Goal: Transaction & Acquisition: Obtain resource

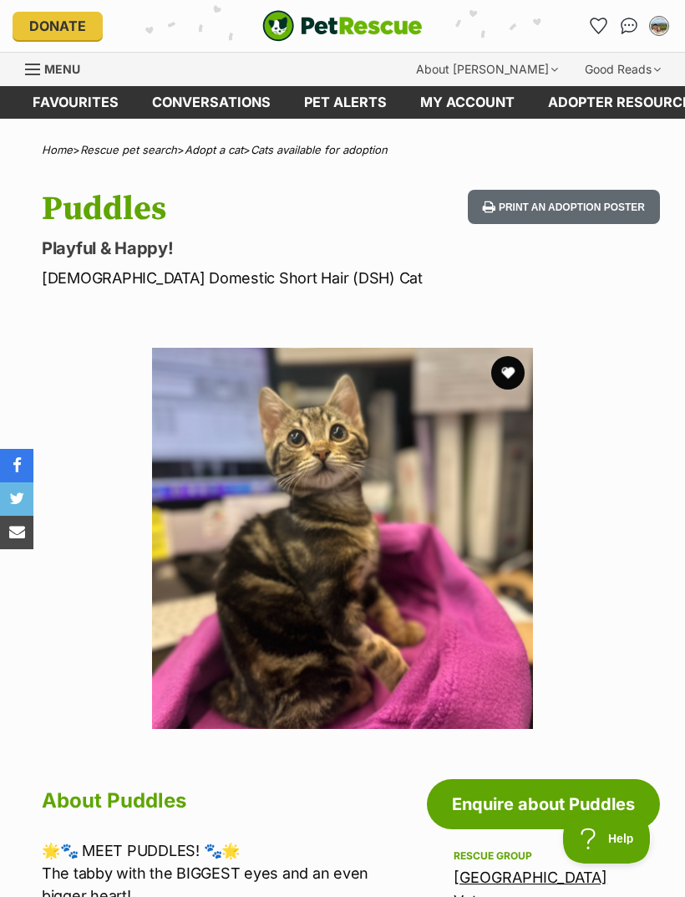
click at [664, 28] on img "My account" at bounding box center [659, 26] width 17 height 17
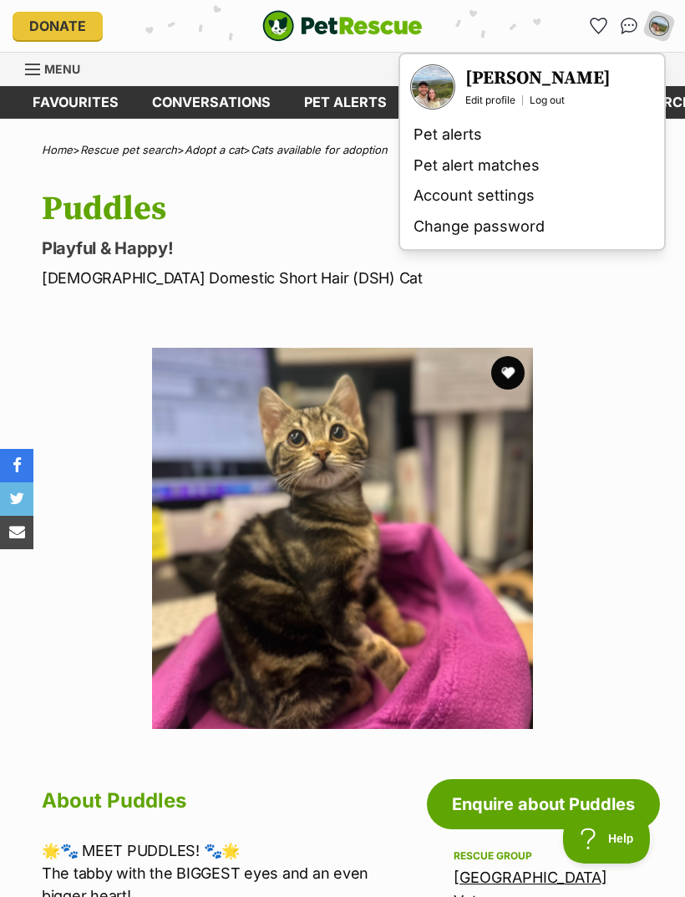
click at [460, 135] on link "Pet alerts" at bounding box center [532, 135] width 251 height 31
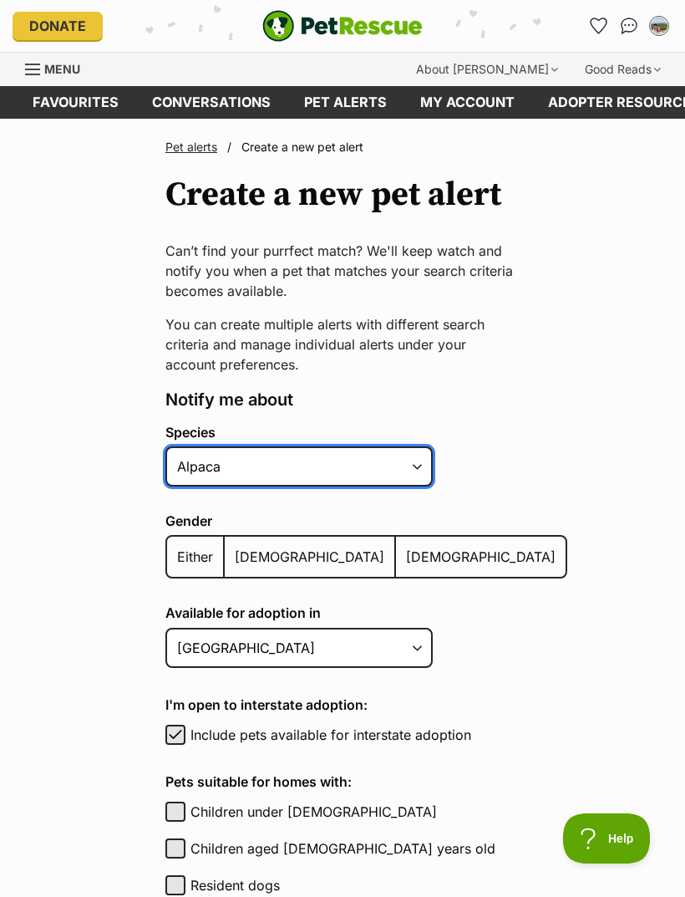
click at [424, 476] on select "Alpaca Bird Cat Chicken Cow Dog Donkey Duck Ferret Fish Goat Goose Guinea Fowl …" at bounding box center [298, 466] width 267 height 40
select select "2"
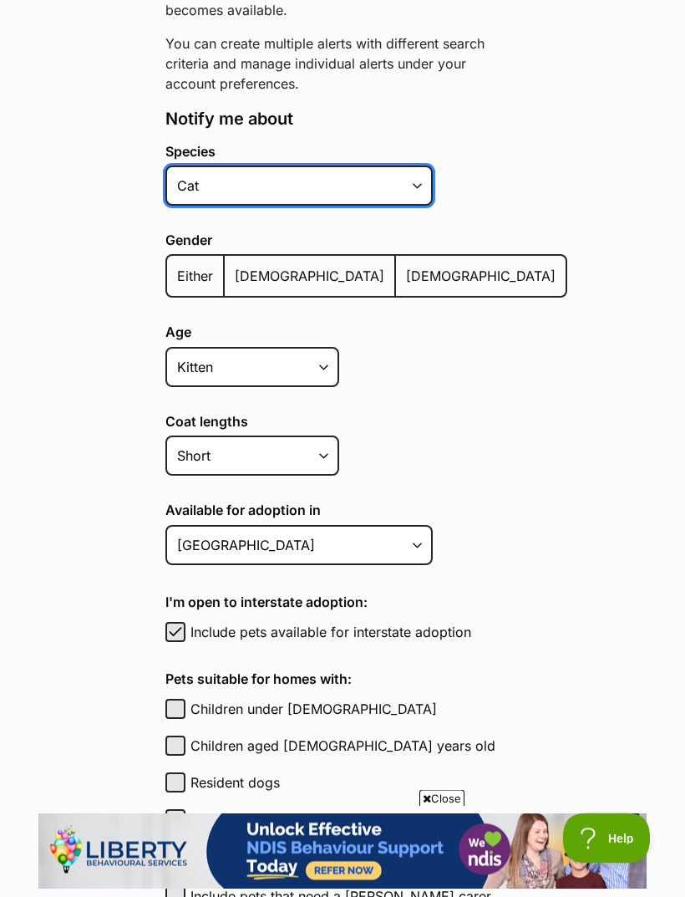
scroll to position [281, 0]
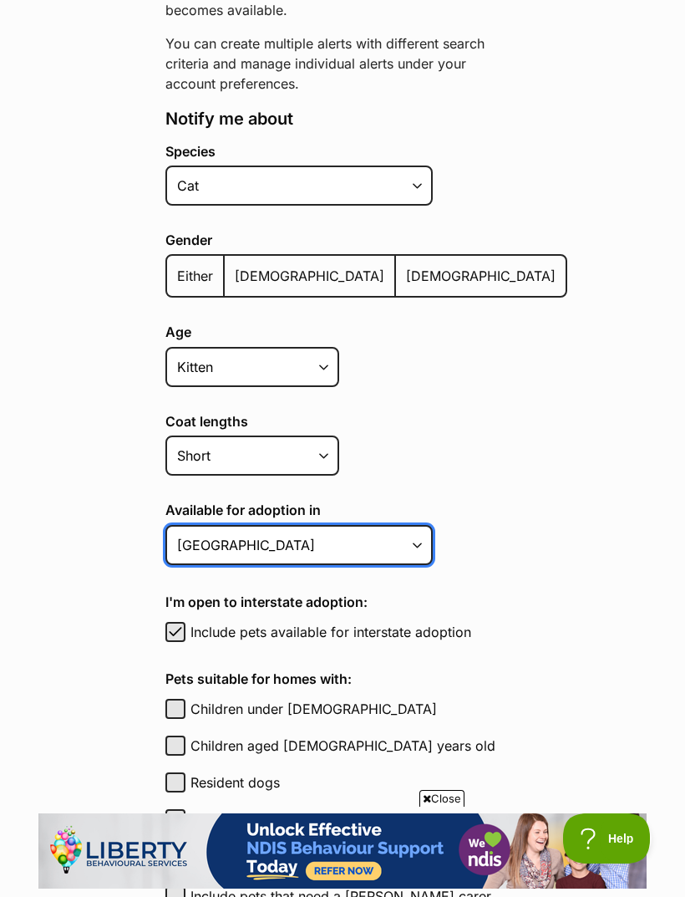
click at [387, 555] on select "Australian Capital Territory New South Wales Northern Territory Queensland Sout…" at bounding box center [298, 545] width 267 height 40
select select "1"
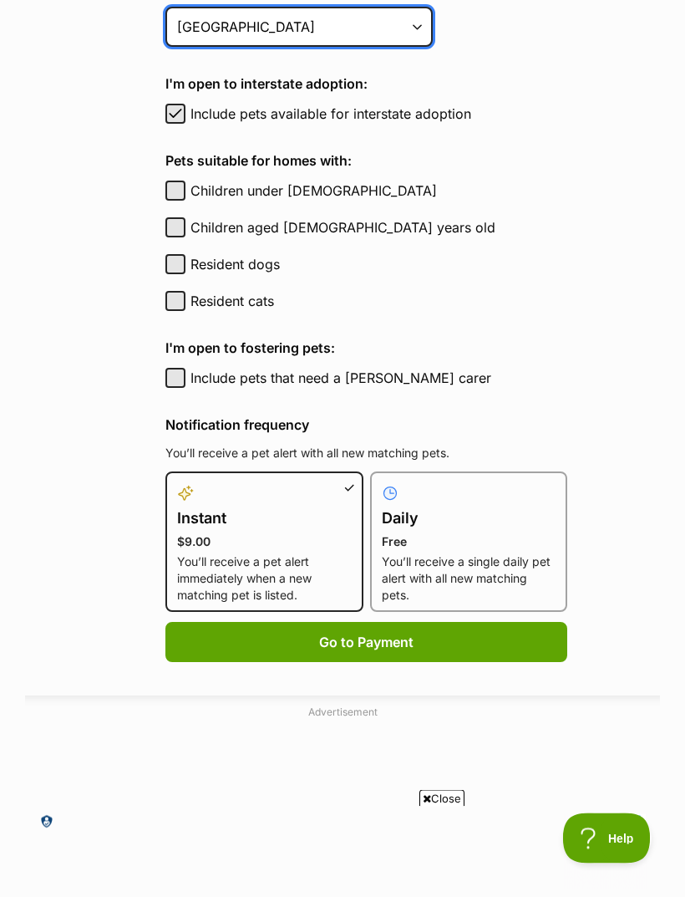
scroll to position [799, 0]
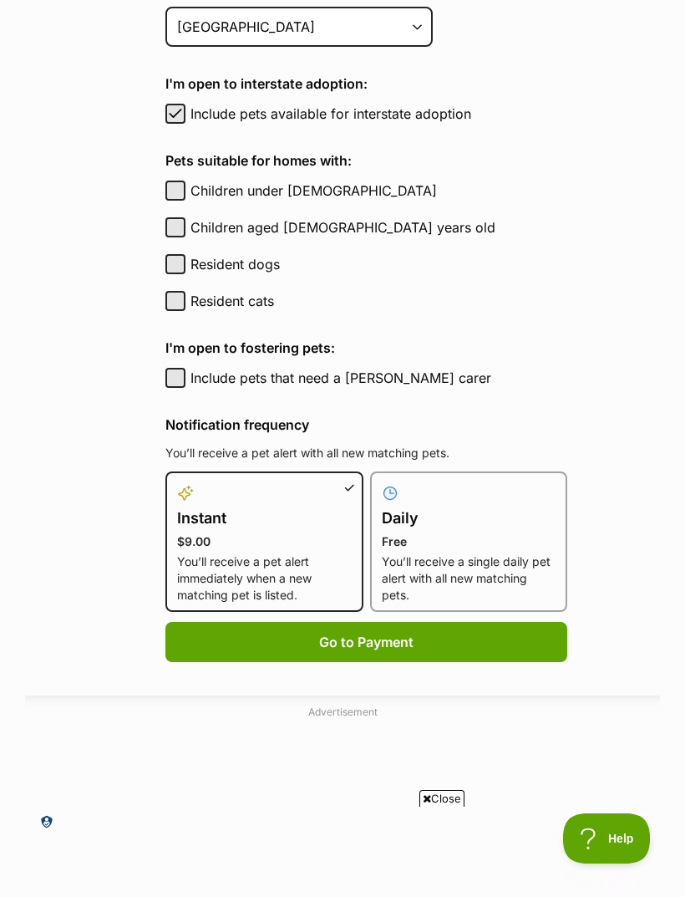
click at [494, 583] on p "You’ll receive a single daily pet alert with all new matching pets." at bounding box center [469, 578] width 175 height 50
click at [381, 482] on input "Daily Free You’ll receive a single daily pet alert with all new matching pets." at bounding box center [380, 481] width 1 height 1
radio input "true"
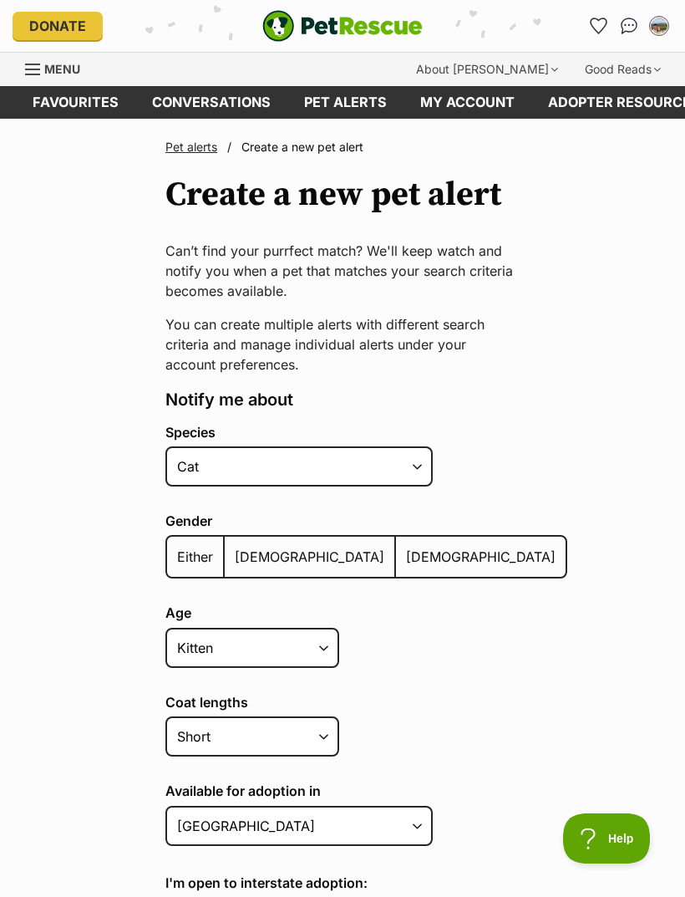
scroll to position [6, 0]
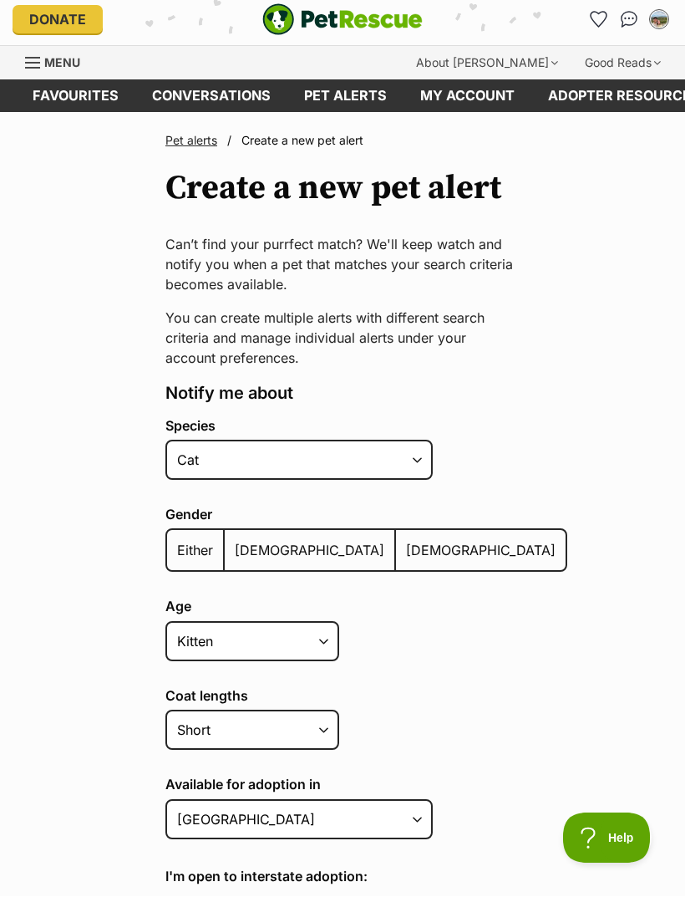
click at [58, 58] on span "Menu" at bounding box center [62, 63] width 36 height 14
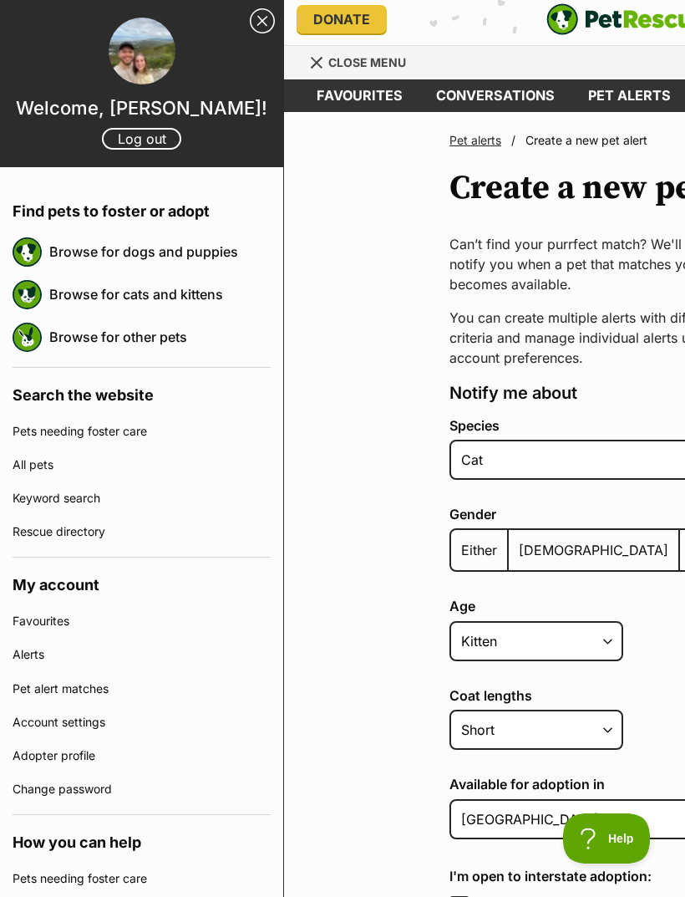
click at [179, 297] on link "Browse for cats and kittens" at bounding box center [159, 294] width 221 height 35
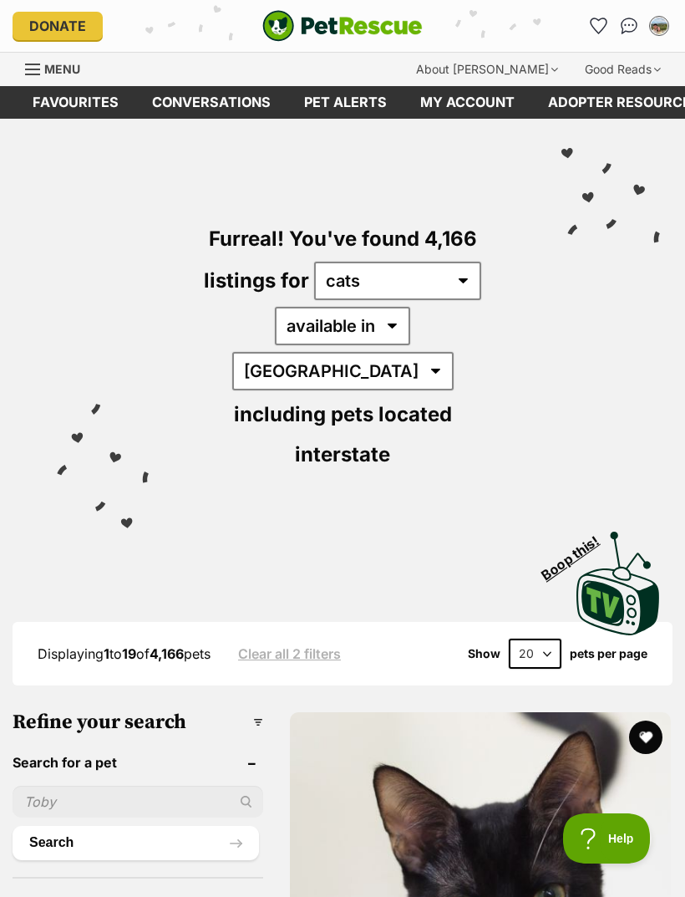
click at [48, 88] on link "Favourites" at bounding box center [76, 102] width 120 height 33
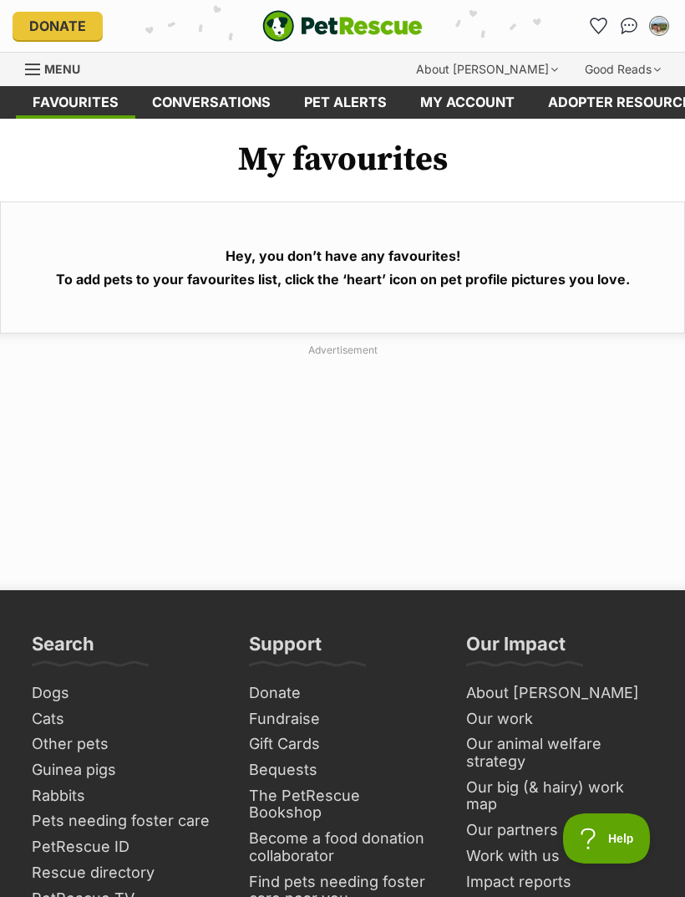
click at [50, 53] on link "Menu" at bounding box center [58, 68] width 67 height 30
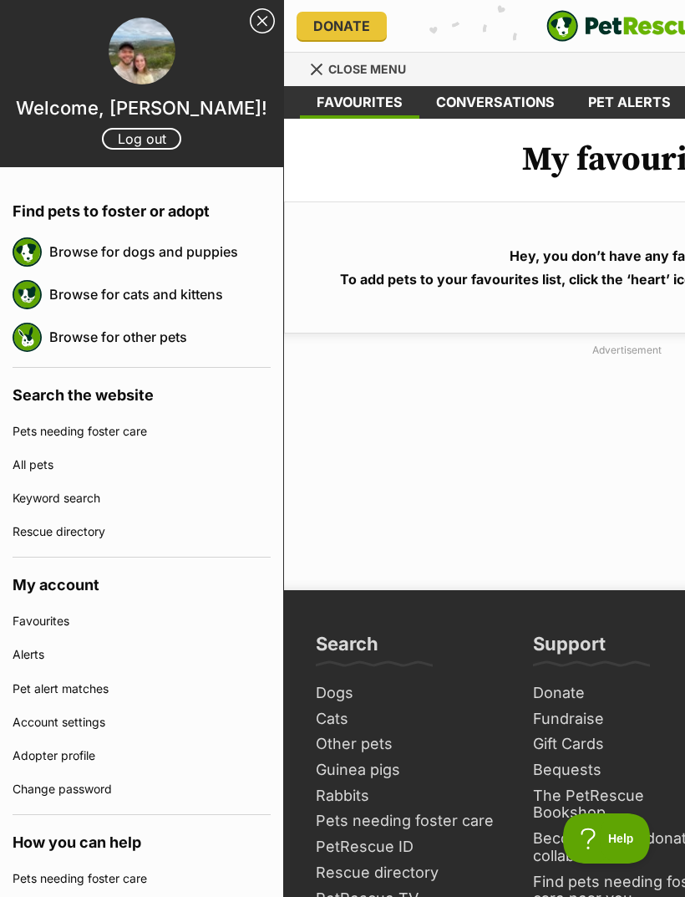
click at [180, 304] on link "Browse for cats and kittens" at bounding box center [159, 294] width 221 height 35
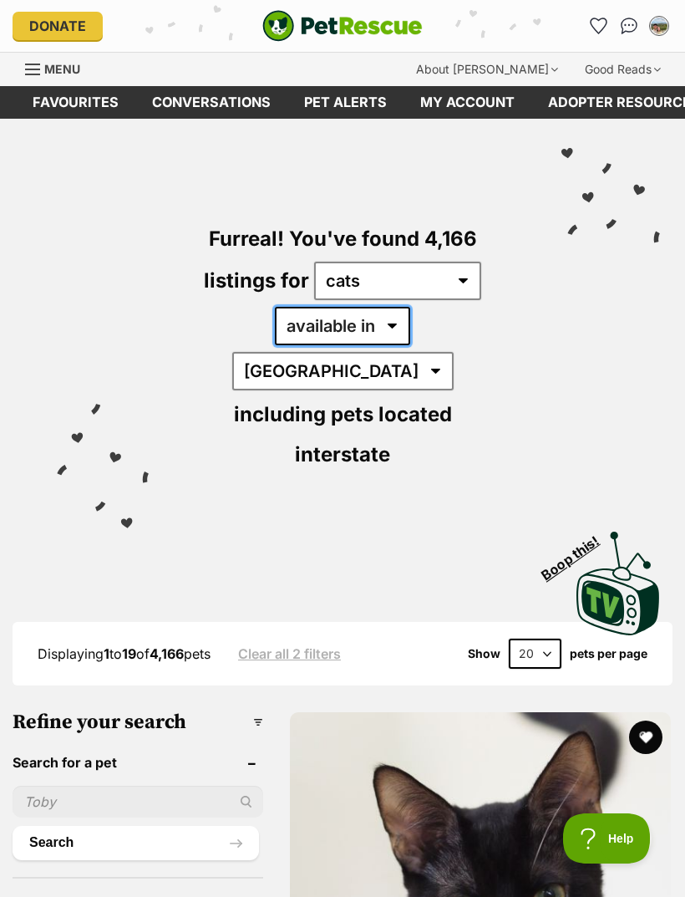
click at [327, 329] on select "available in located in" at bounding box center [342, 326] width 135 height 38
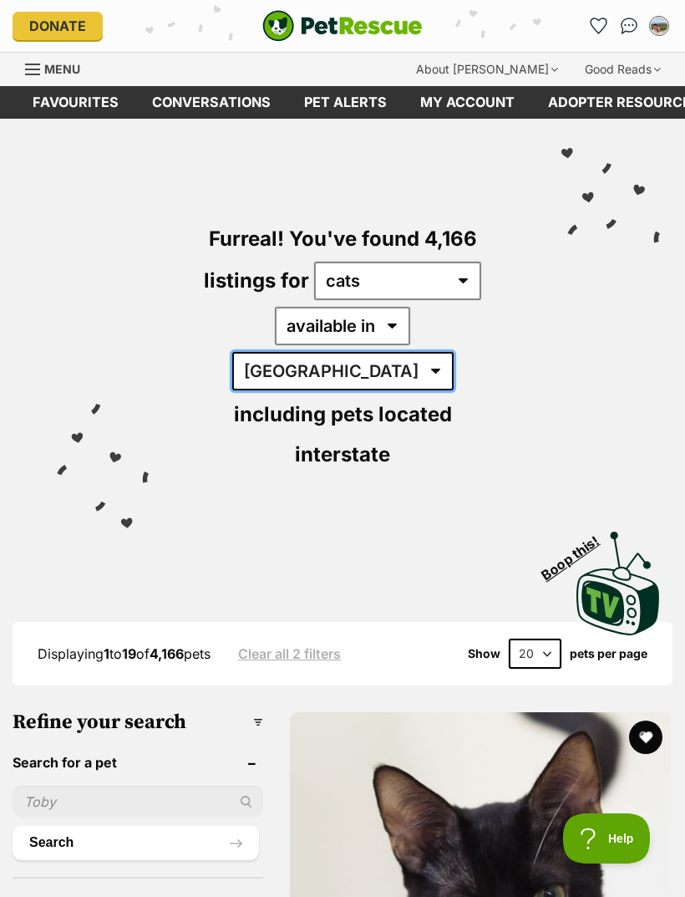
click at [454, 352] on select "Australia ACT NSW NT QLD SA TAS VIC WA" at bounding box center [342, 371] width 221 height 38
click at [449, 352] on select "Australia ACT NSW NT QLD SA TAS VIC WA" at bounding box center [342, 371] width 221 height 38
select select "NSW"
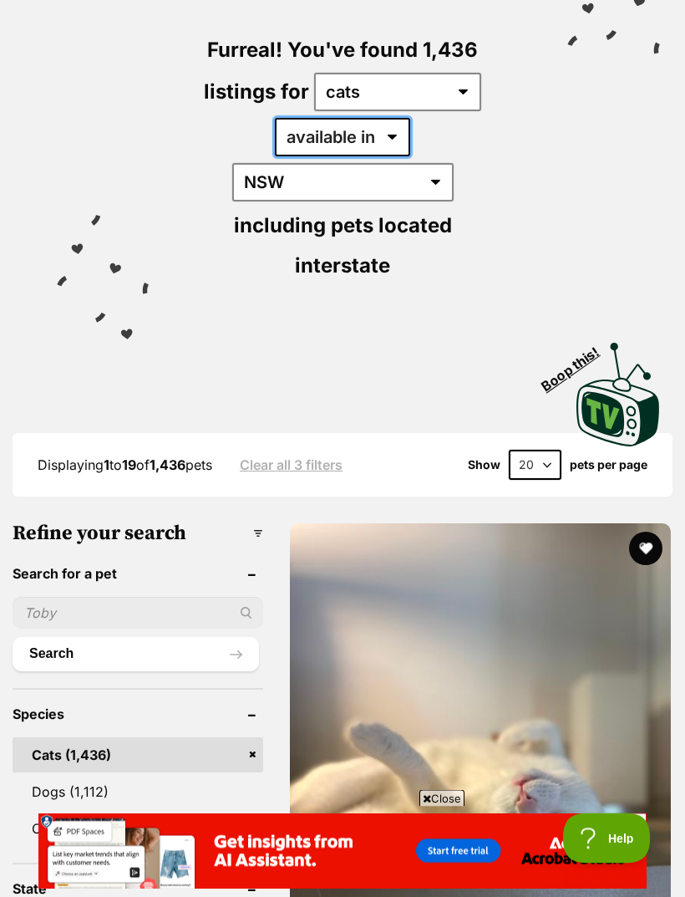
click at [302, 141] on select "available in located in" at bounding box center [342, 138] width 135 height 38
select select "disabled"
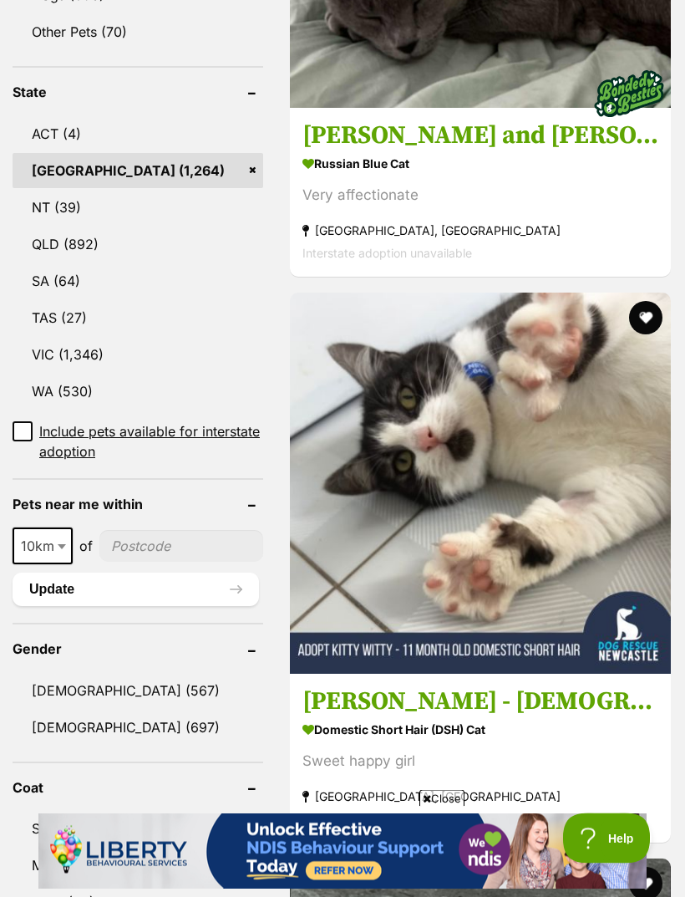
scroll to position [906, 0]
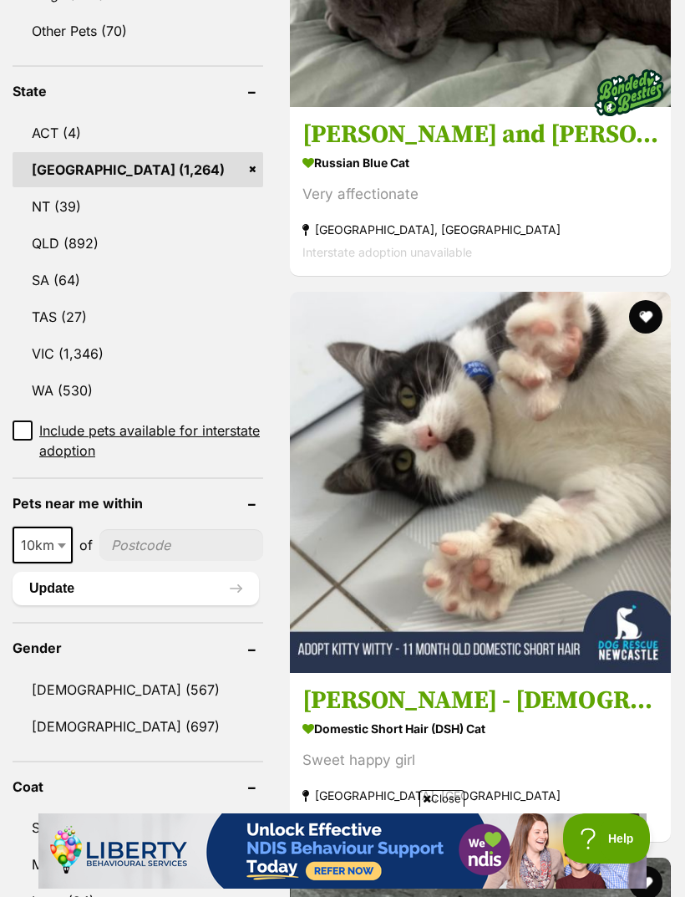
click at [23, 420] on input "Include pets available for interstate adoption" at bounding box center [23, 430] width 20 height 20
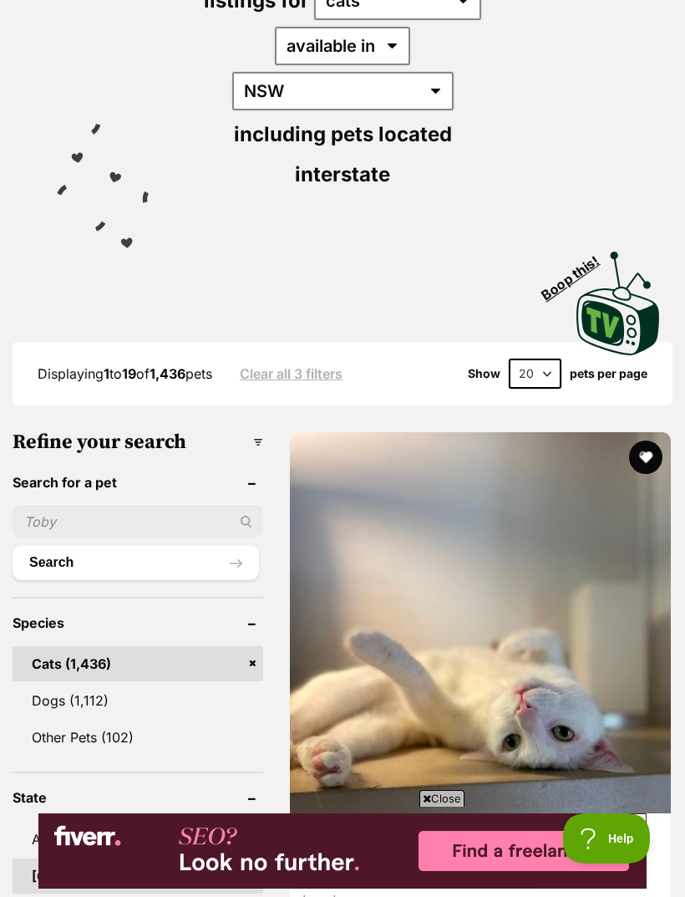
scroll to position [278, 0]
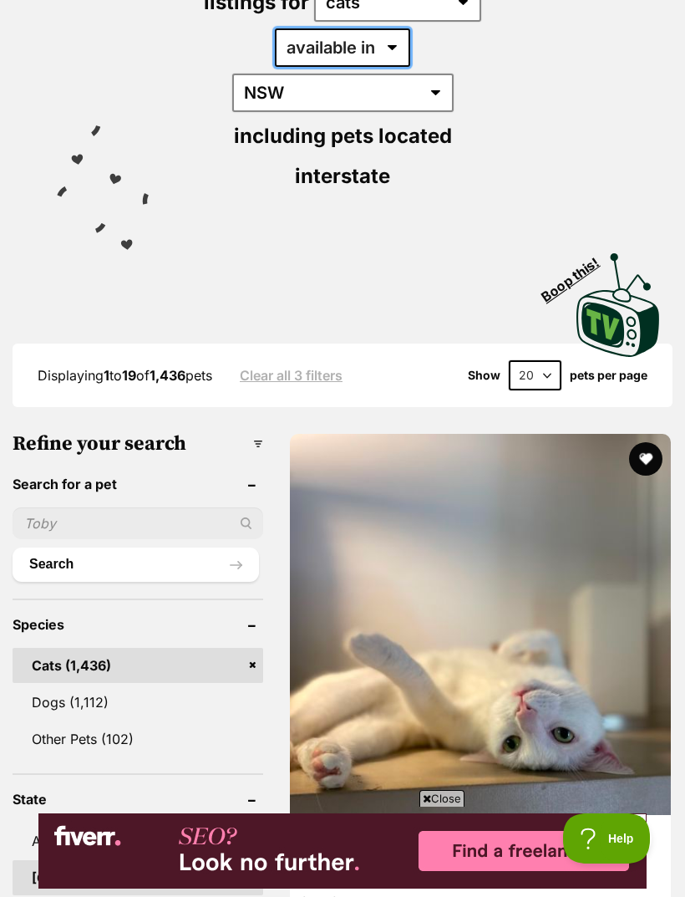
click at [309, 48] on select "available in located in" at bounding box center [342, 47] width 135 height 38
select select "disabled"
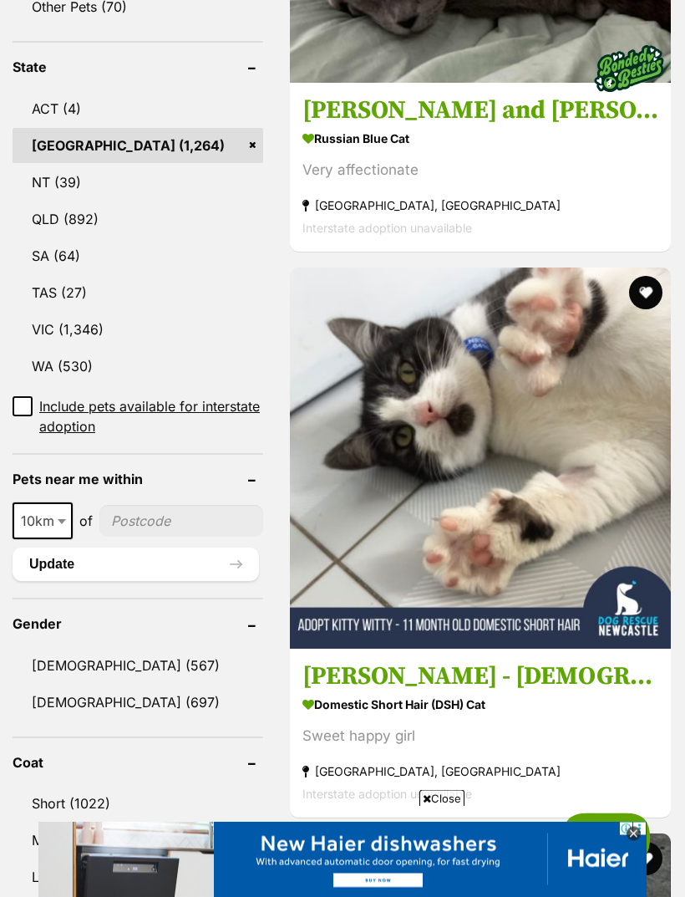
scroll to position [931, 0]
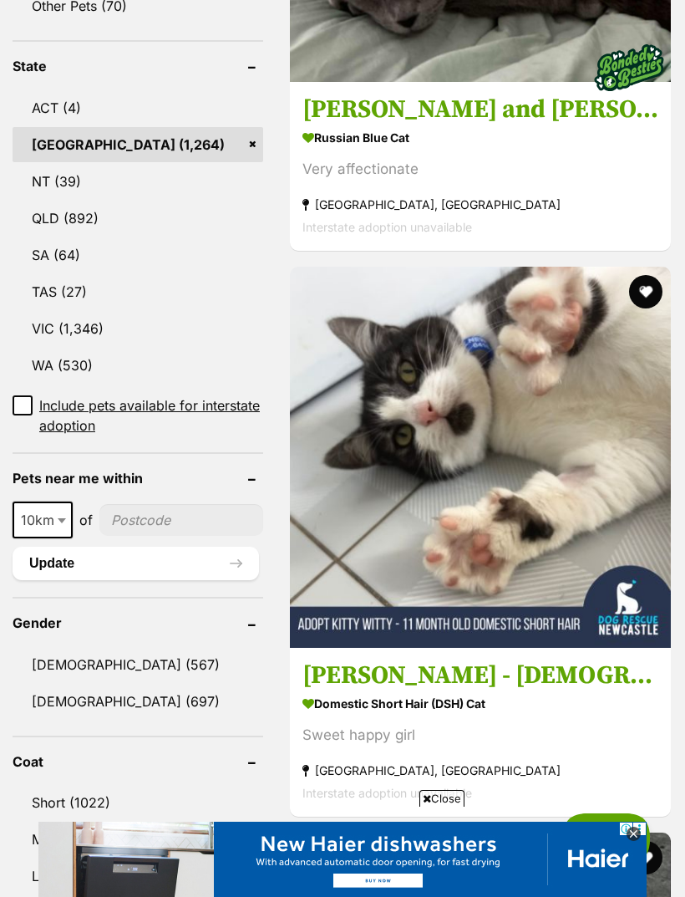
click at [52, 508] on span "10km" at bounding box center [42, 519] width 57 height 23
select select "100"
click at [202, 547] on button "Update" at bounding box center [136, 563] width 247 height 33
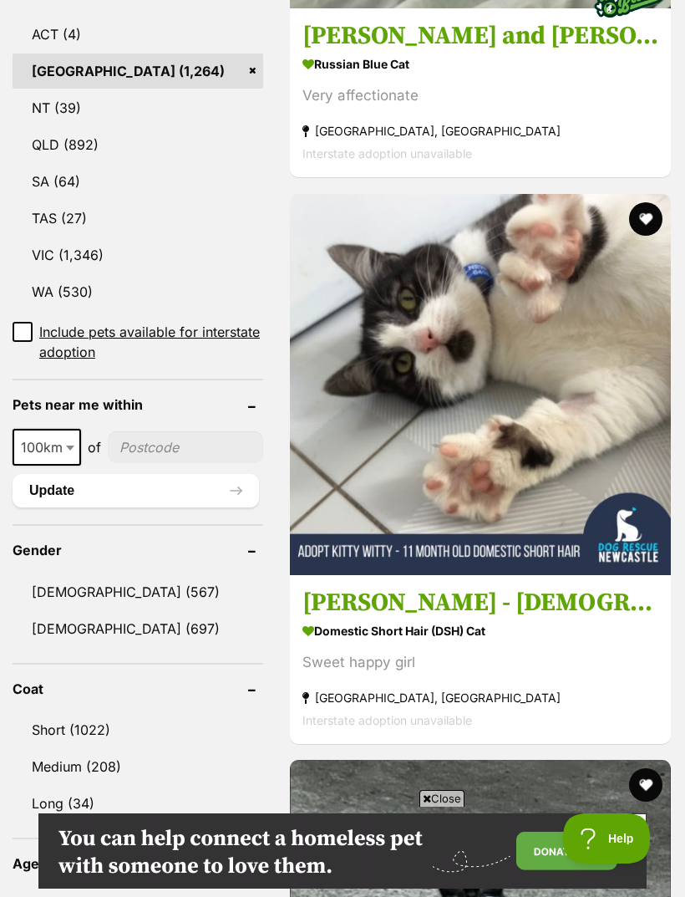
click at [160, 431] on input"] "postcode" at bounding box center [185, 447] width 155 height 32
type input"] "2565"
click at [200, 474] on button "Update" at bounding box center [136, 490] width 247 height 33
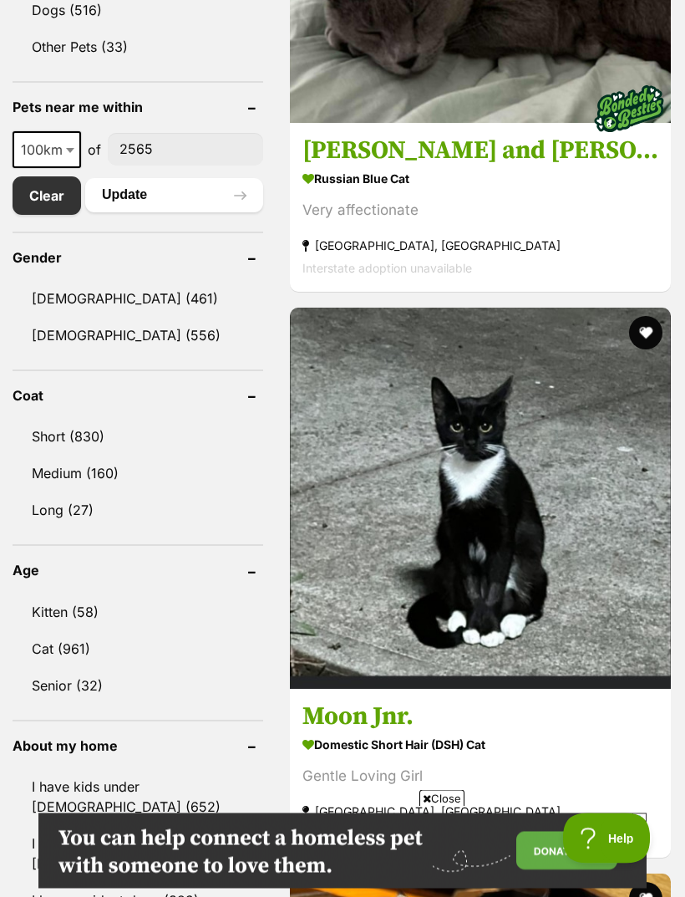
scroll to position [844, 0]
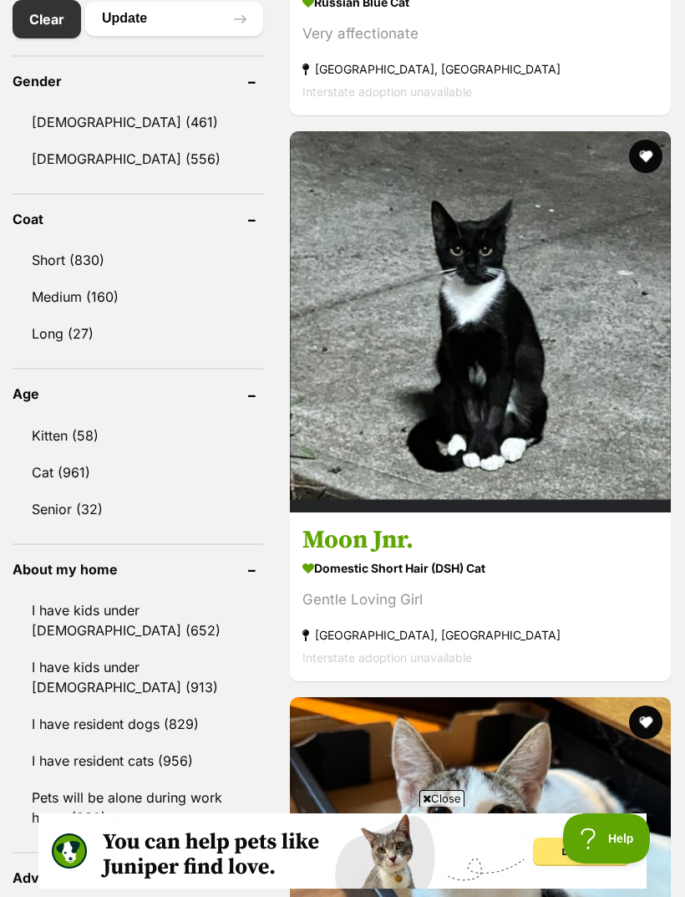
scroll to position [0, 0]
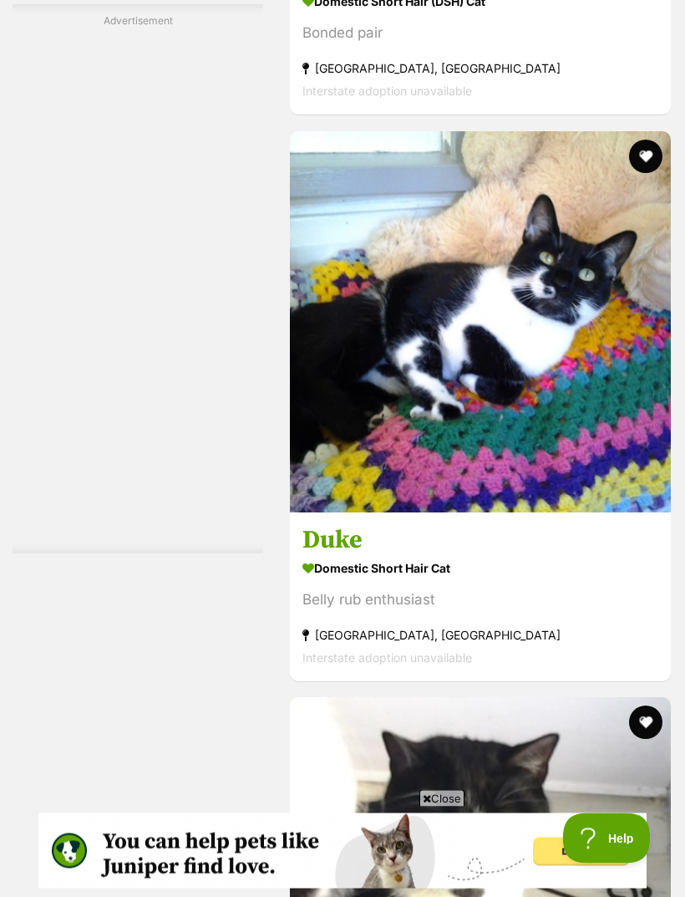
scroll to position [5143, 0]
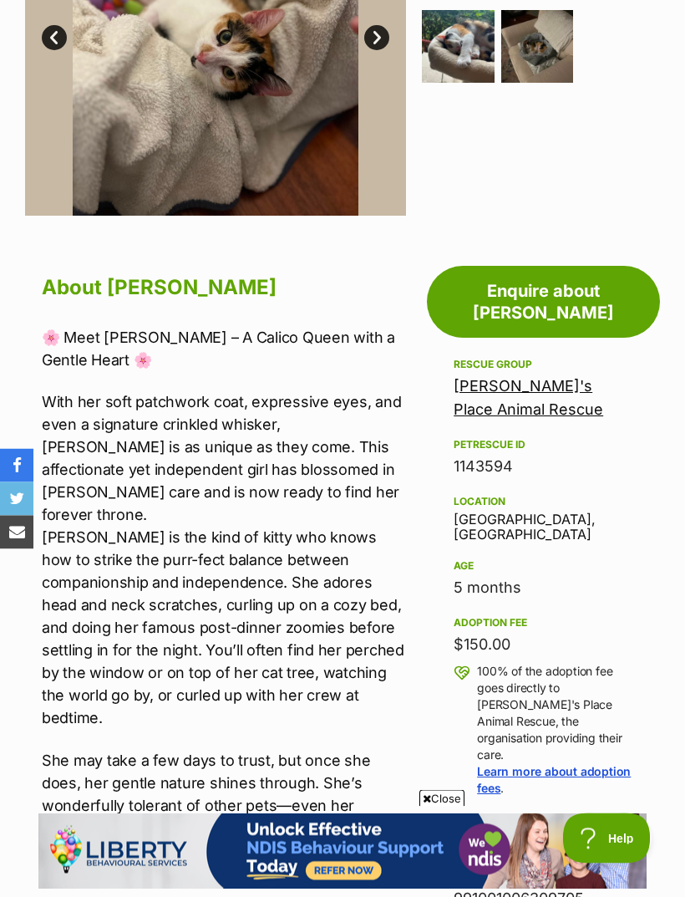
scroll to position [497, 0]
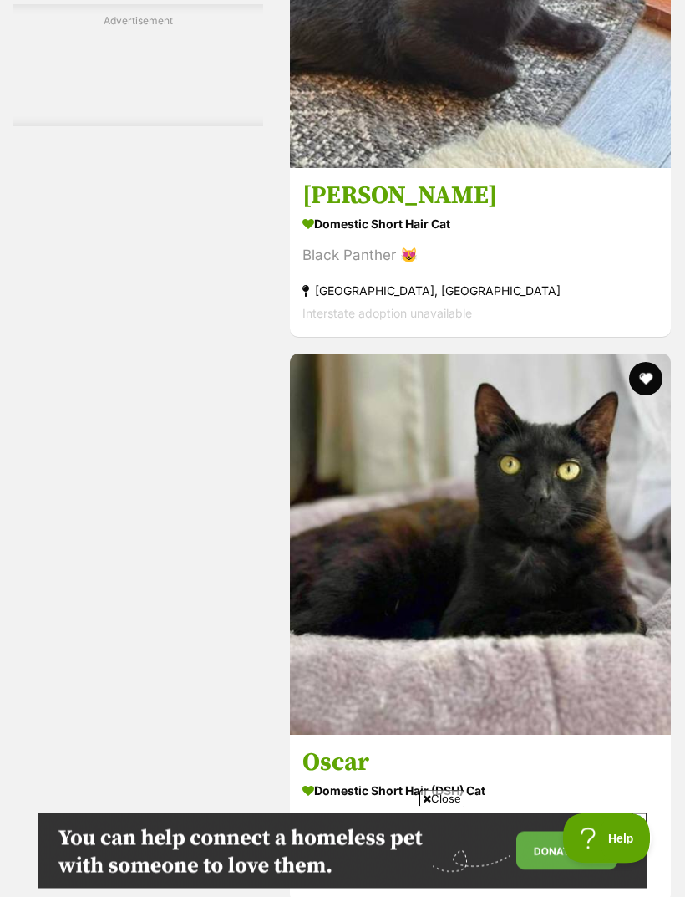
scroll to position [4928, 0]
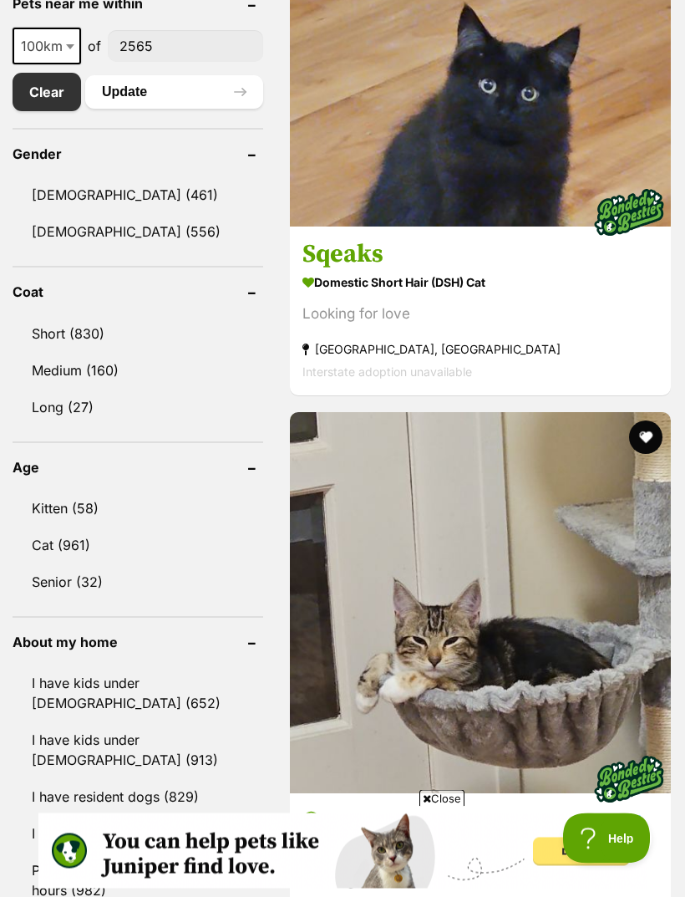
scroll to position [948, 0]
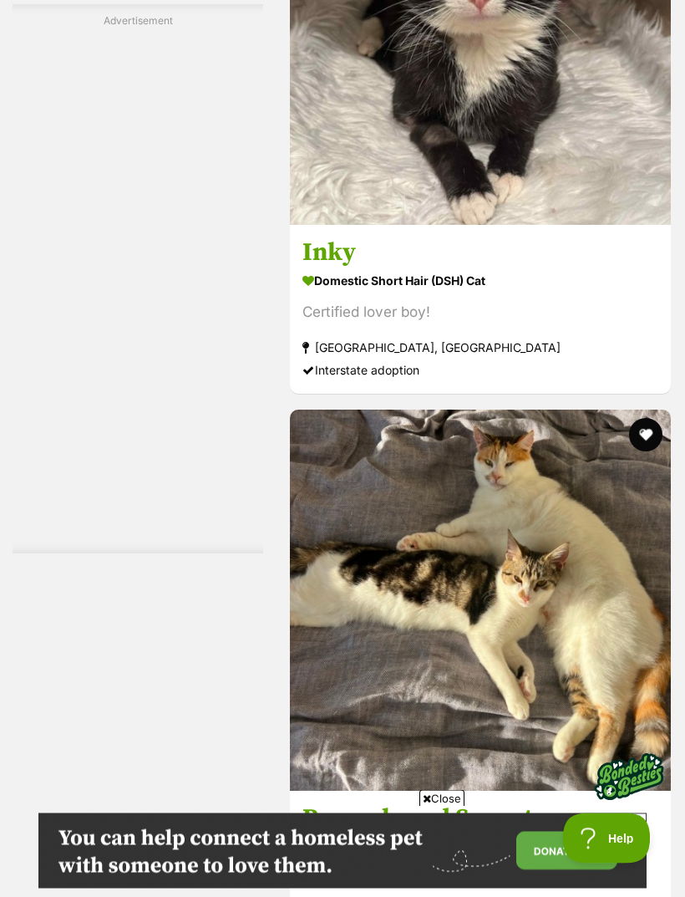
scroll to position [5206, 0]
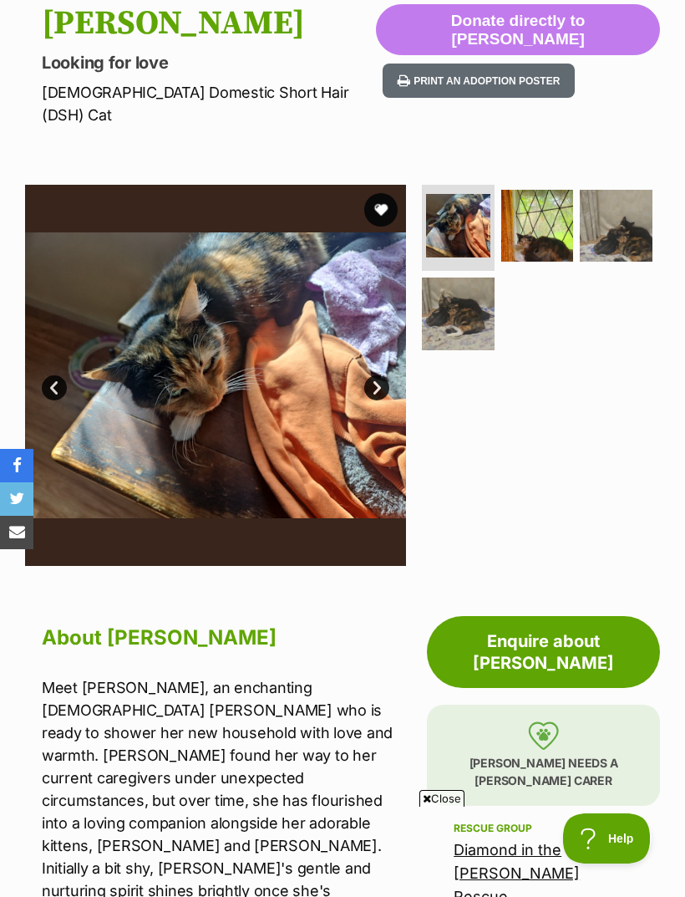
scroll to position [124, 0]
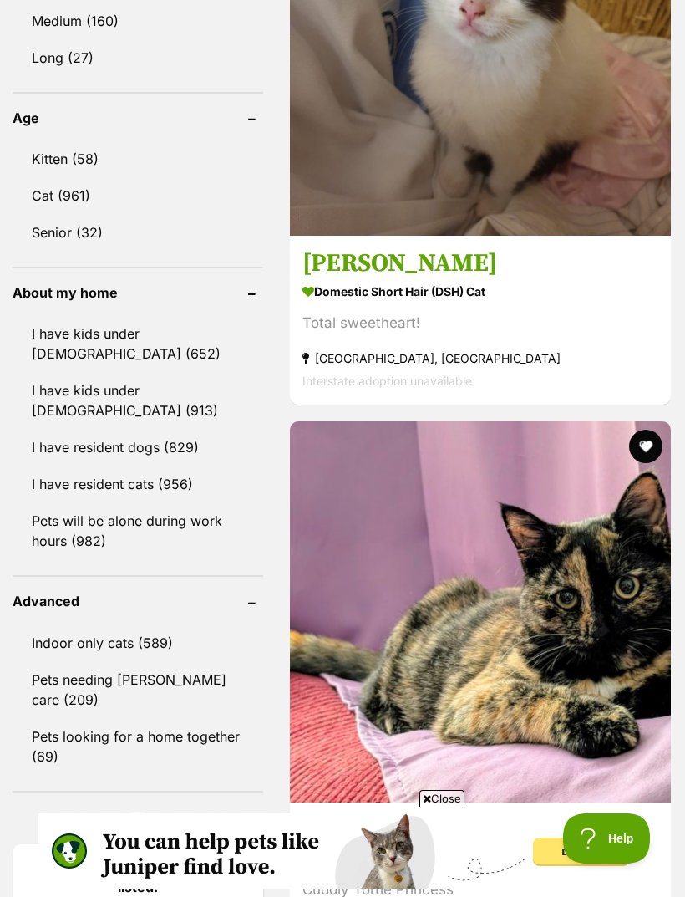
click at [80, 167] on link "Kitten (58)" at bounding box center [138, 158] width 251 height 35
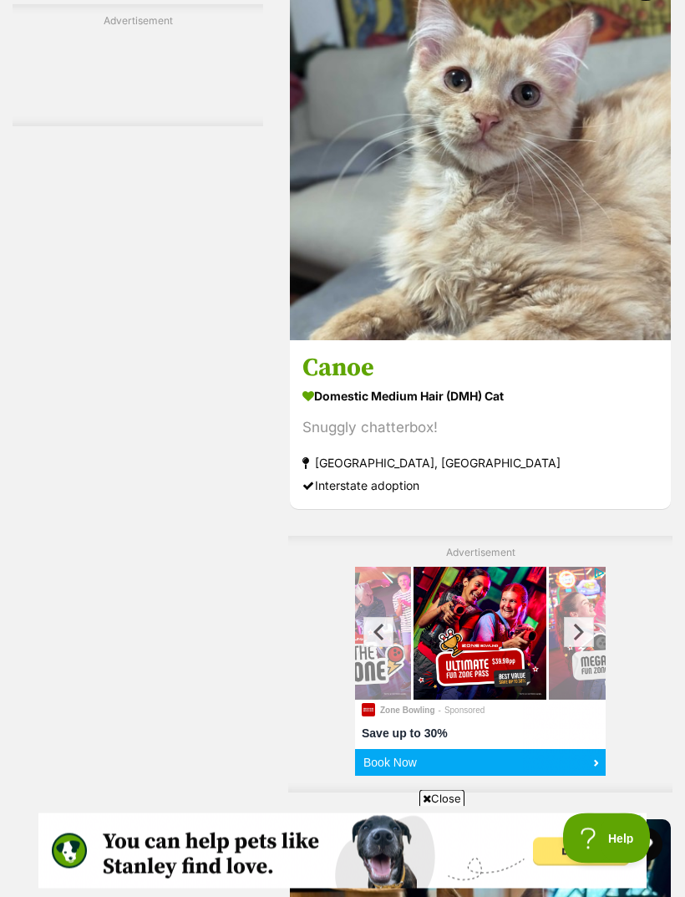
scroll to position [3502, 0]
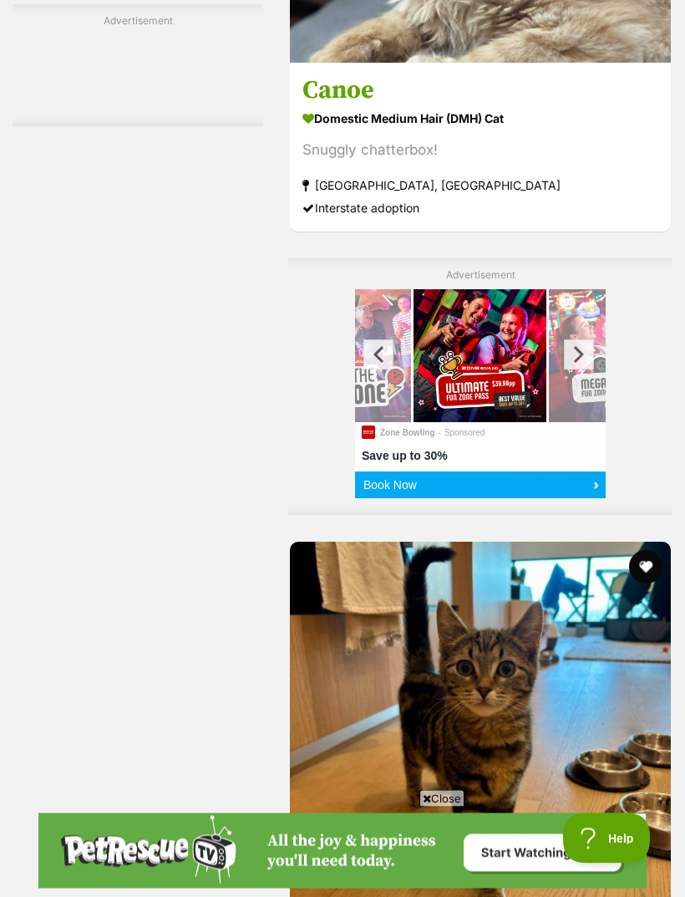
scroll to position [3780, 0]
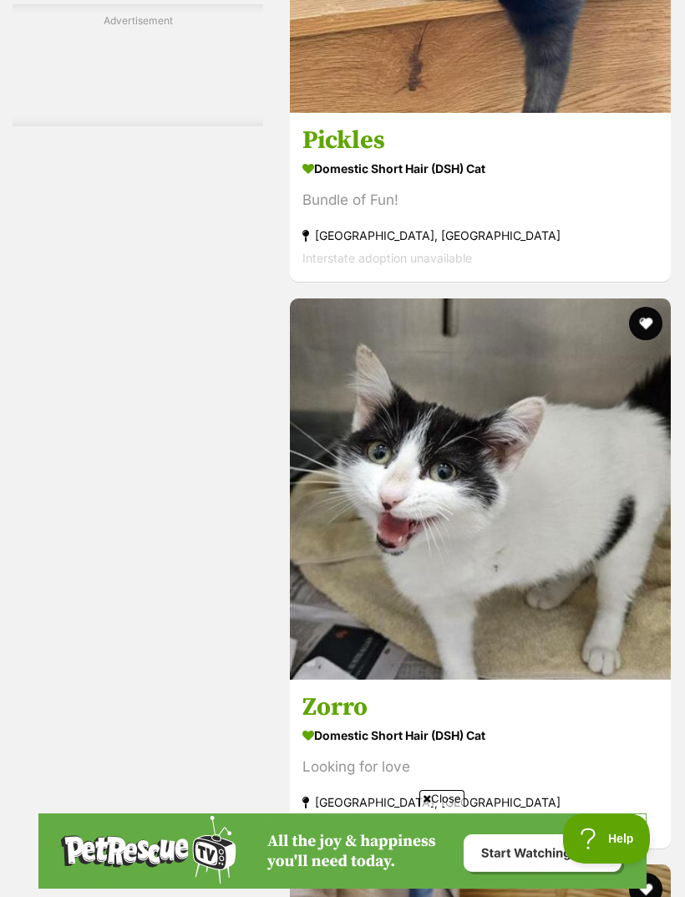
scroll to position [5102, 0]
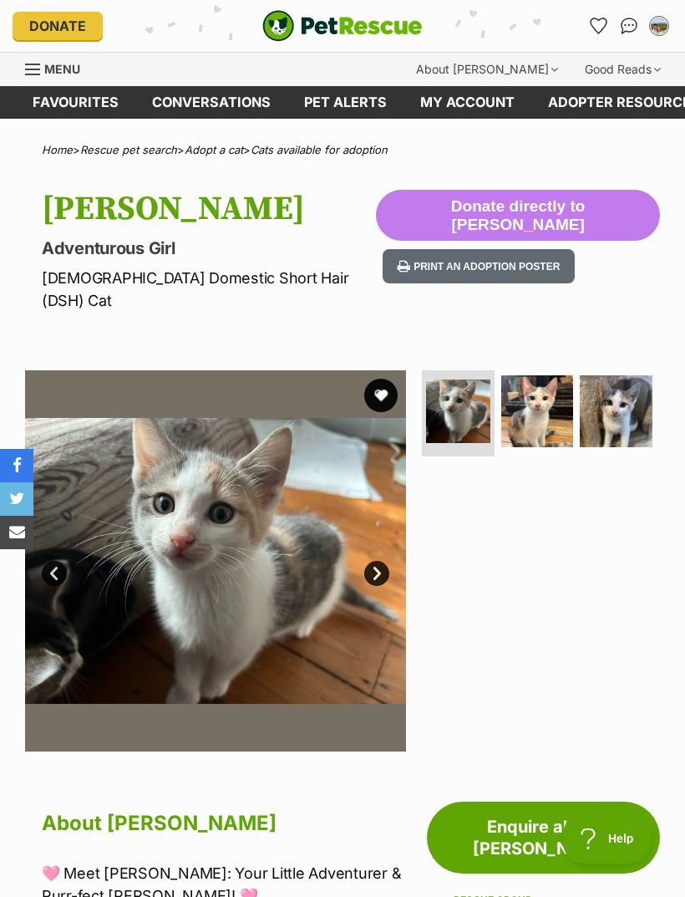
click at [381, 534] on img at bounding box center [215, 560] width 381 height 381
click at [383, 561] on link "Next" at bounding box center [376, 573] width 25 height 25
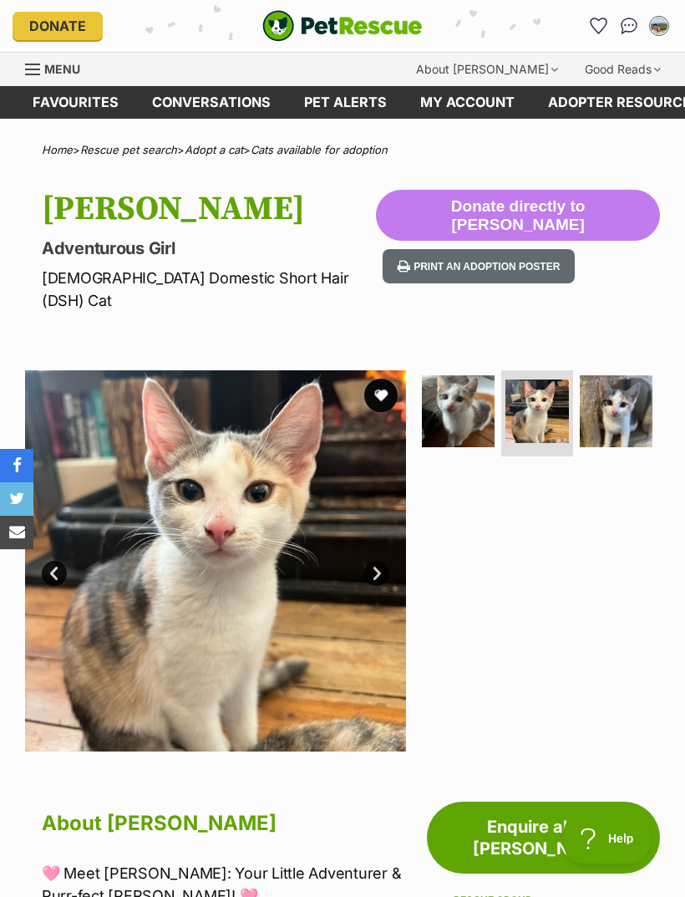
click at [388, 561] on link "Next" at bounding box center [376, 573] width 25 height 25
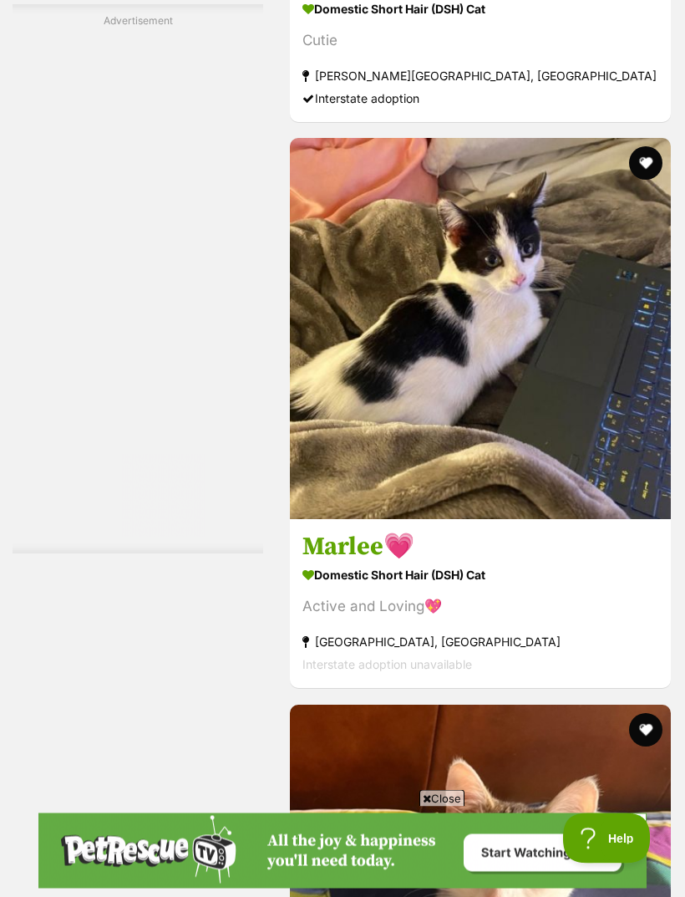
scroll to position [5125, 0]
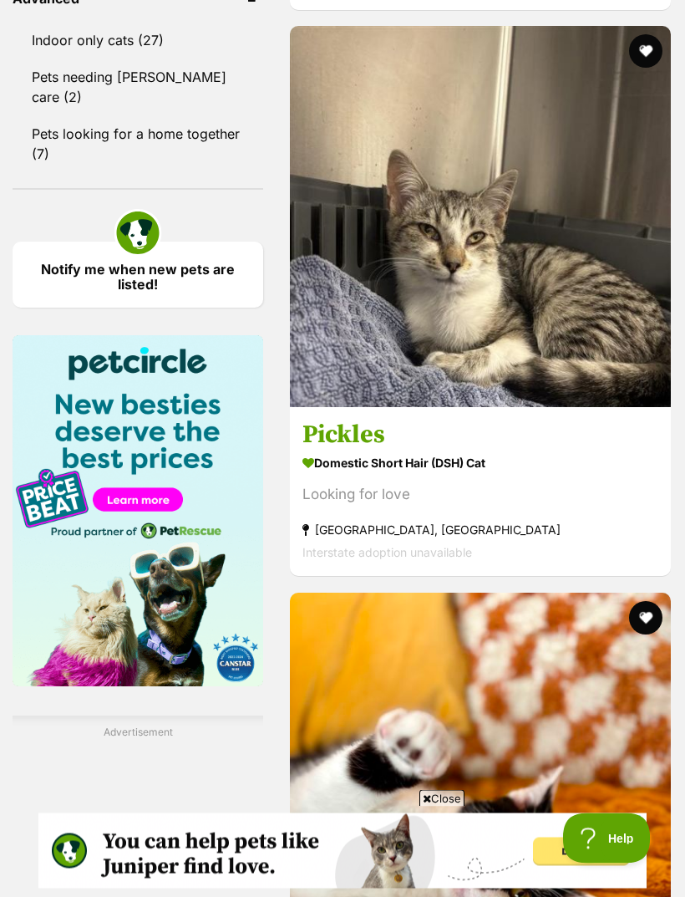
scroll to position [1945, 0]
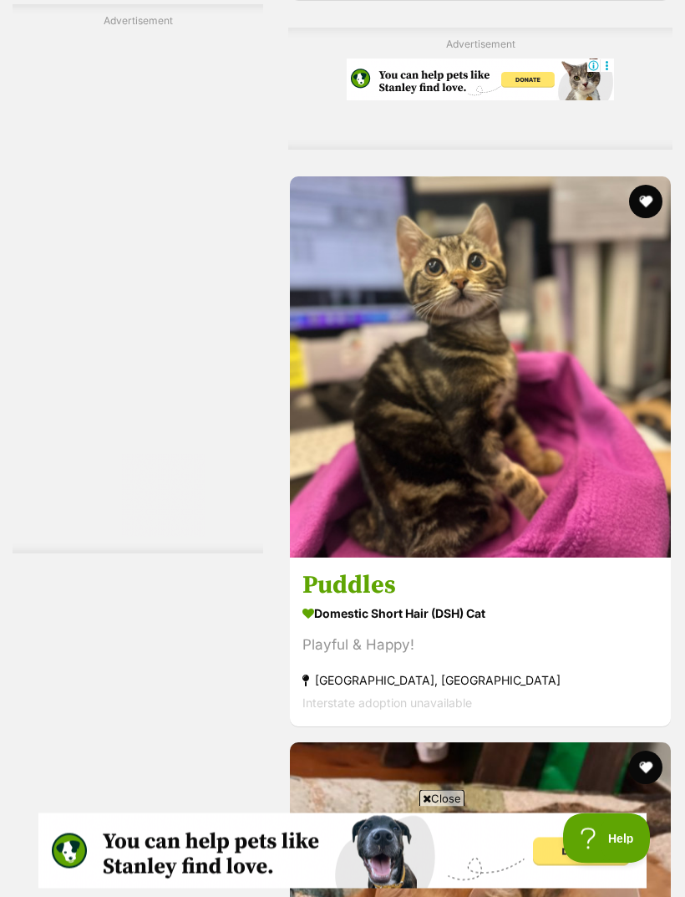
scroll to position [4186, 0]
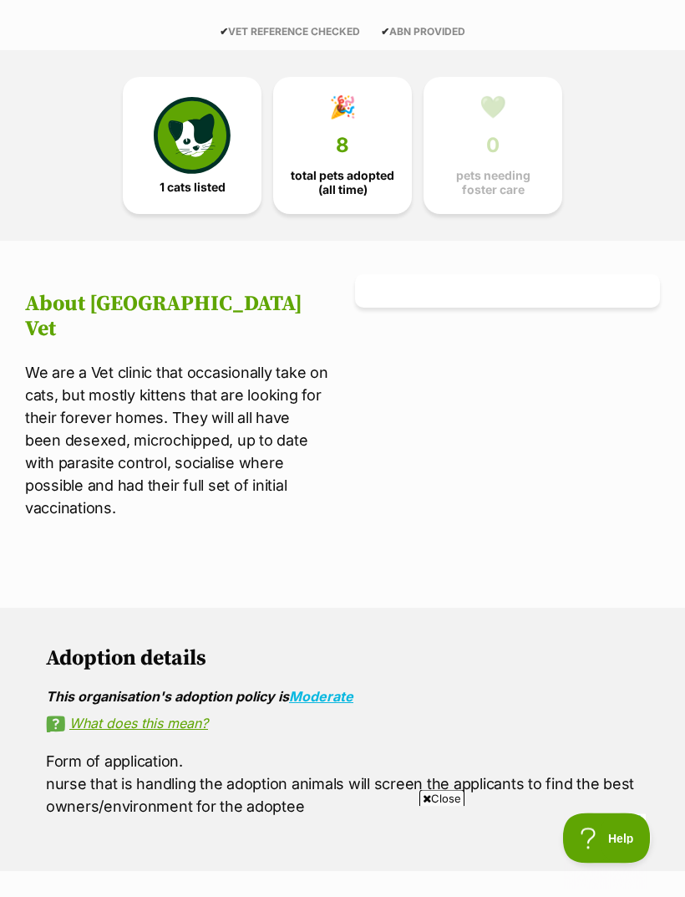
scroll to position [389, 0]
click at [186, 715] on link "What does this mean?" at bounding box center [342, 722] width 593 height 15
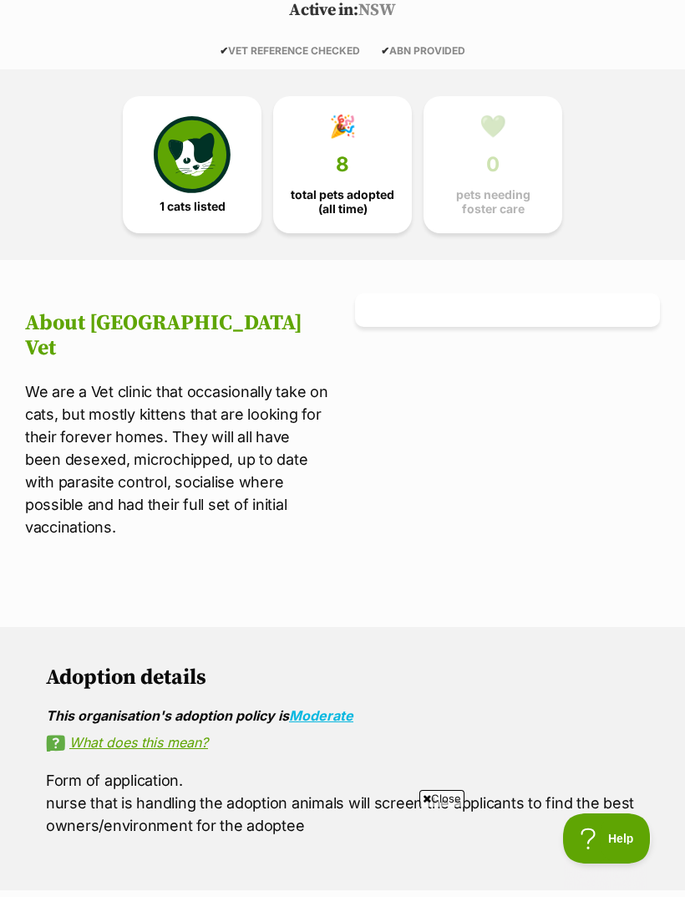
scroll to position [0, 0]
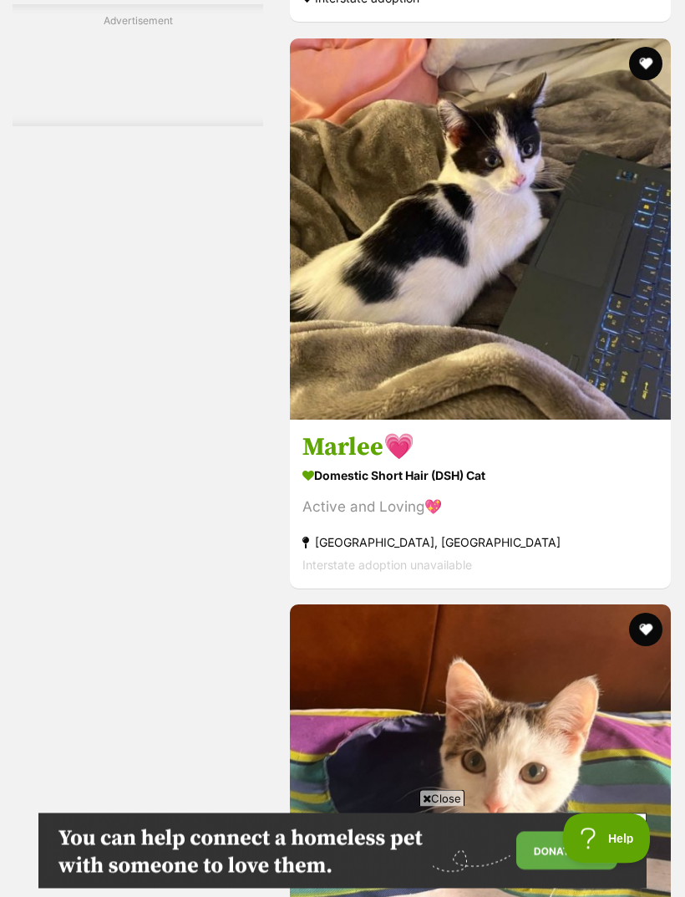
scroll to position [4715, 0]
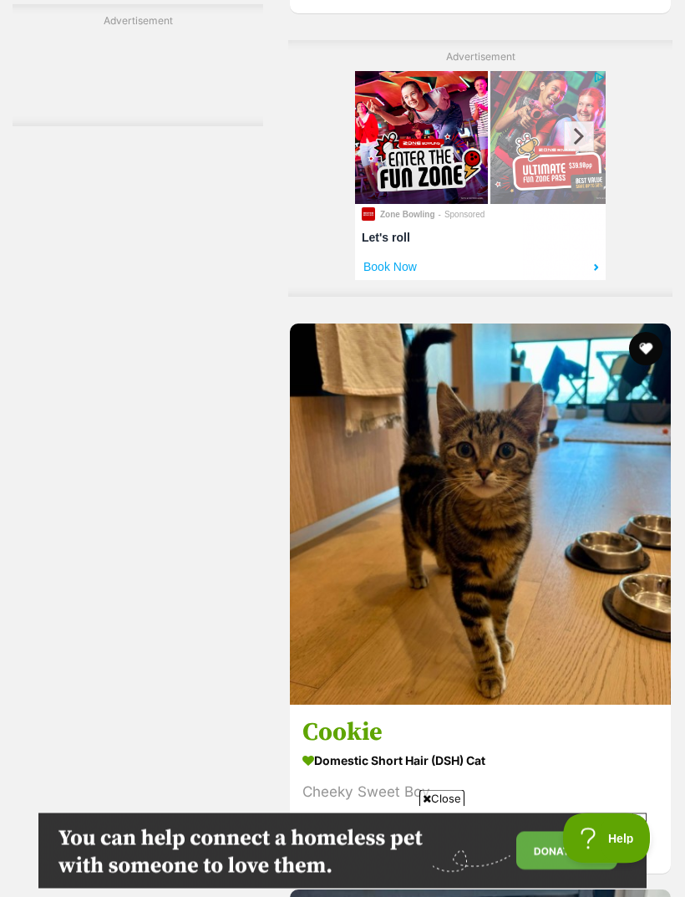
scroll to position [3998, 0]
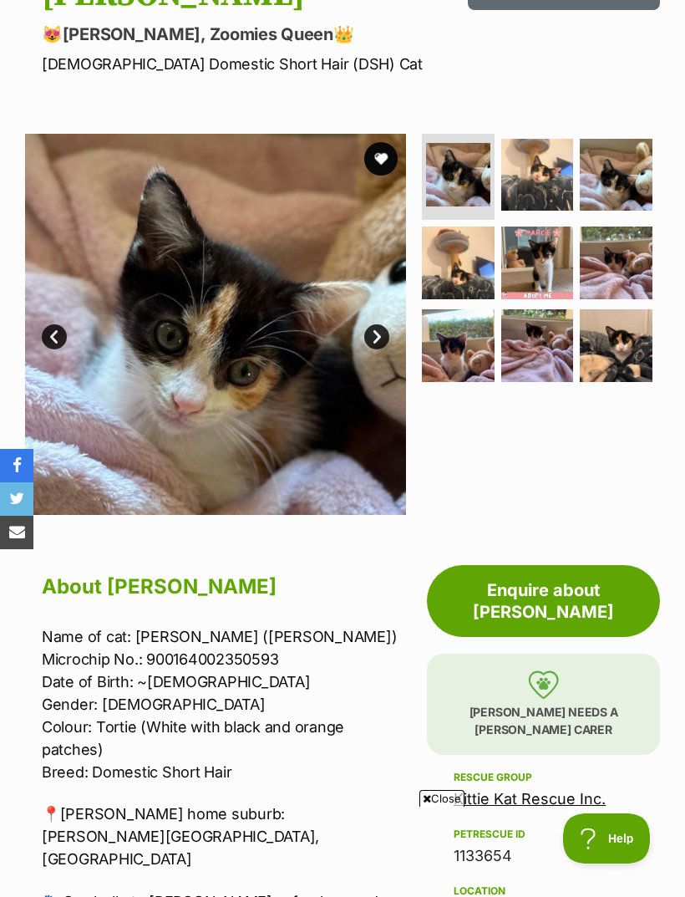
click at [532, 790] on link "Kittie Kat Rescue Inc." at bounding box center [530, 799] width 152 height 18
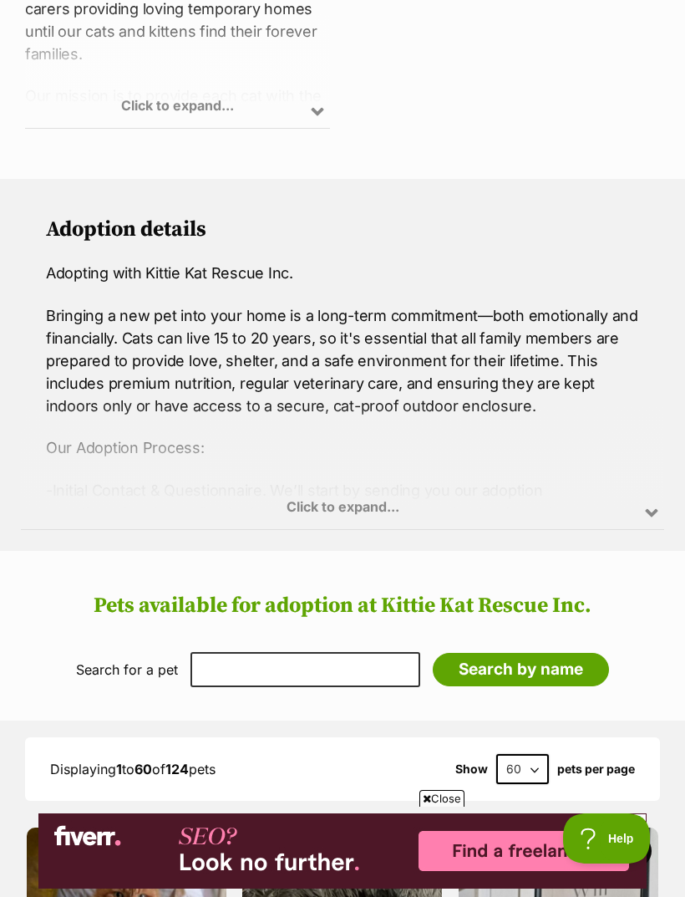
scroll to position [1102, 0]
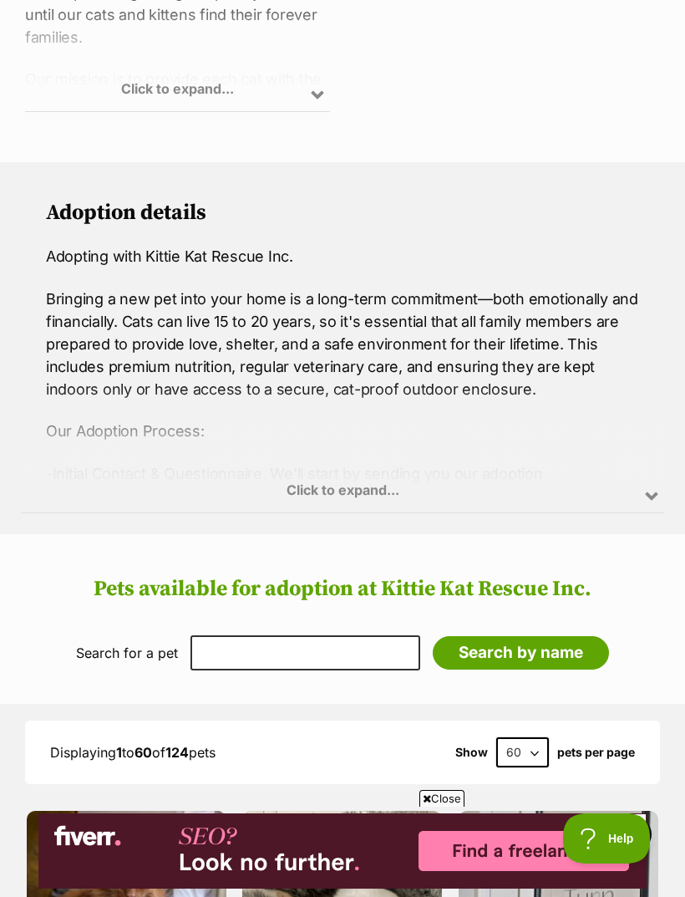
click at [661, 505] on div "Click to expand..." at bounding box center [342, 447] width 643 height 130
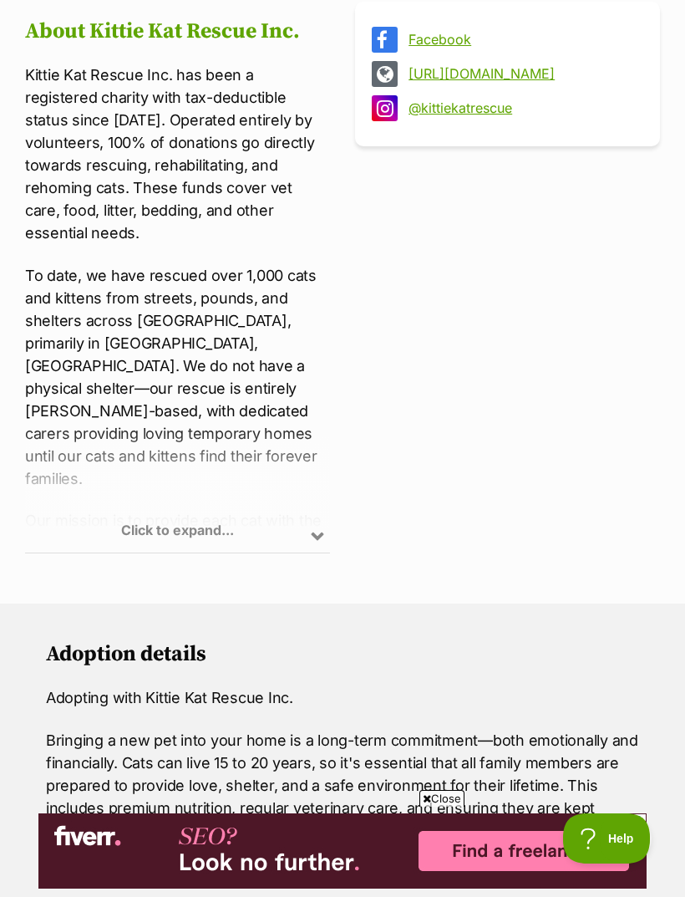
scroll to position [661, 0]
click at [303, 522] on div "Click to expand..." at bounding box center [177, 487] width 305 height 130
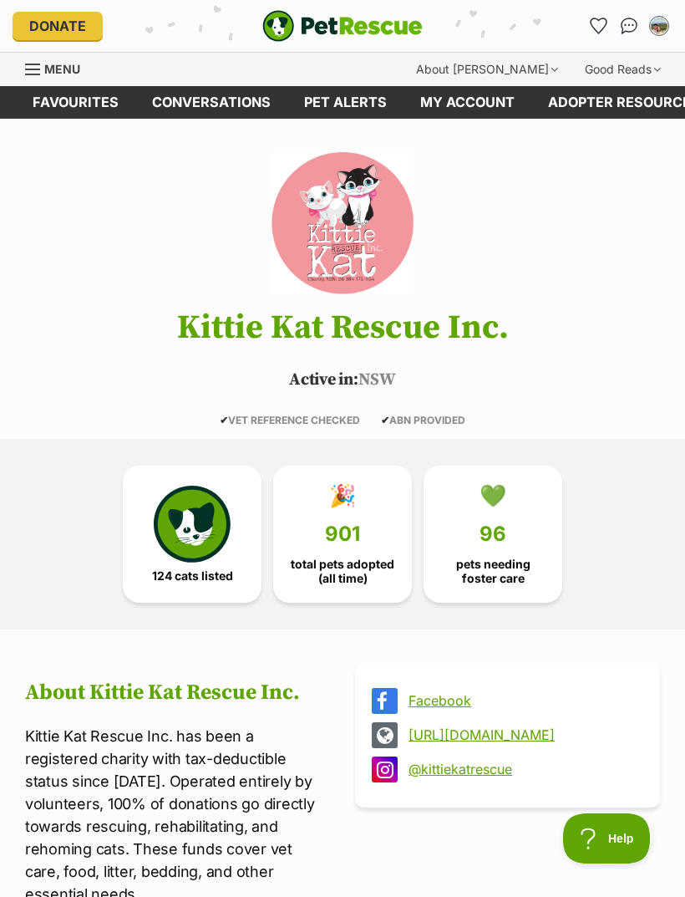
scroll to position [0, 0]
click at [62, 73] on span "Menu" at bounding box center [62, 69] width 36 height 14
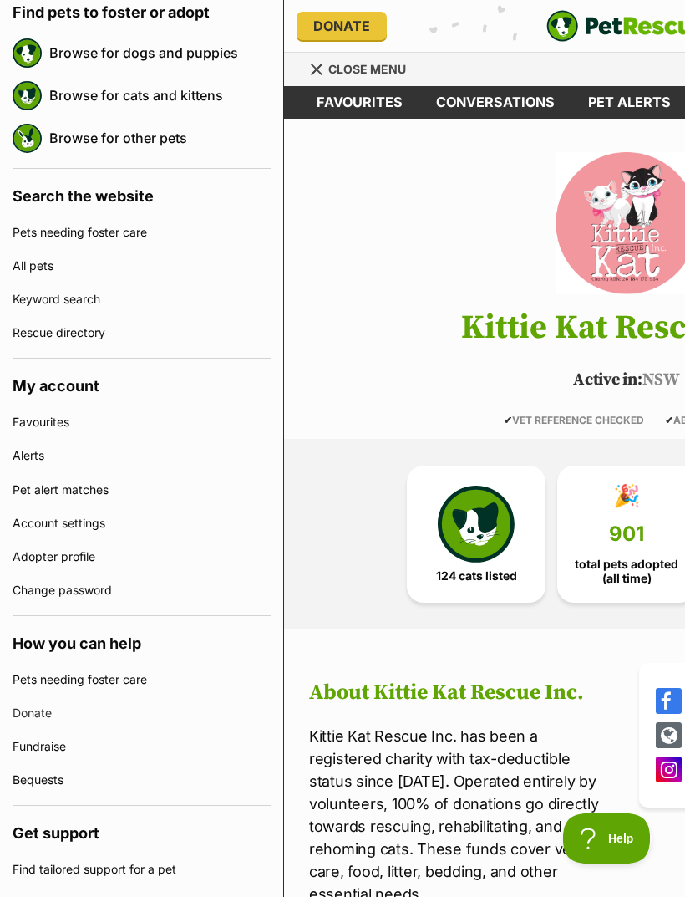
scroll to position [197, 0]
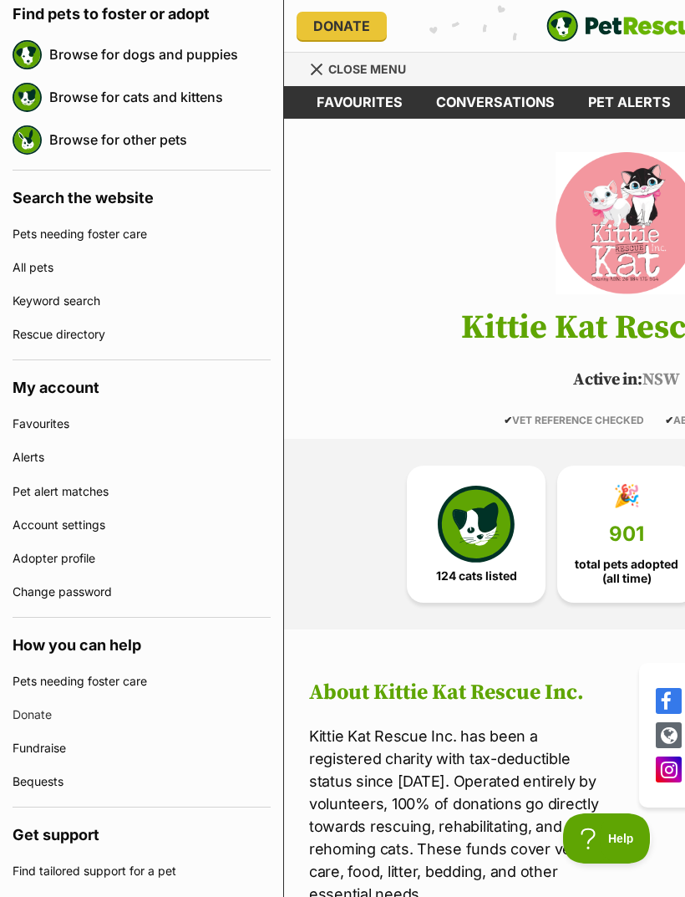
click at [313, 67] on div "Menu" at bounding box center [317, 69] width 17 height 13
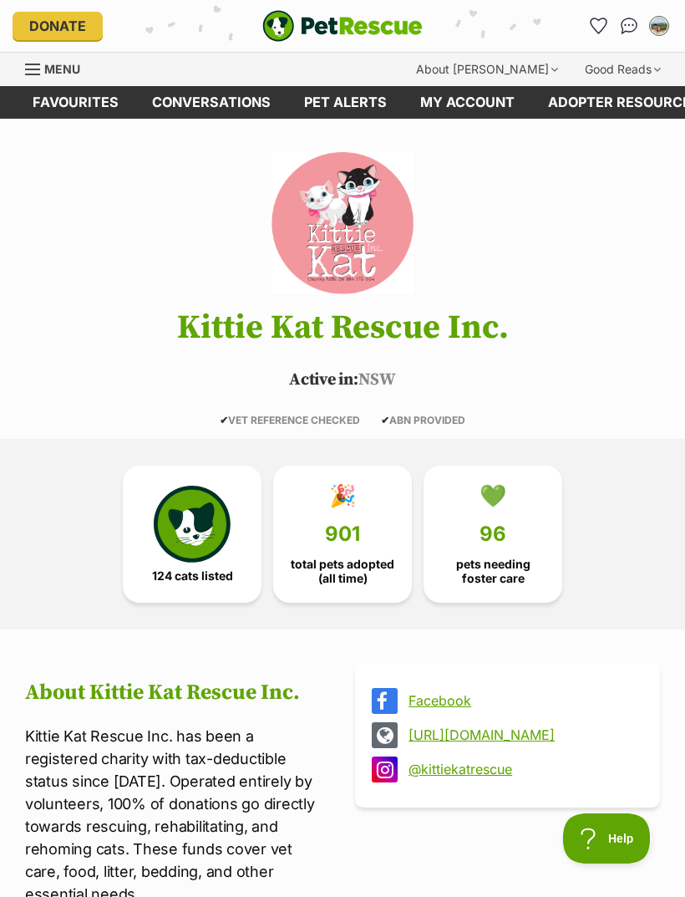
click at [315, 24] on img "PetRescue" at bounding box center [342, 26] width 160 height 32
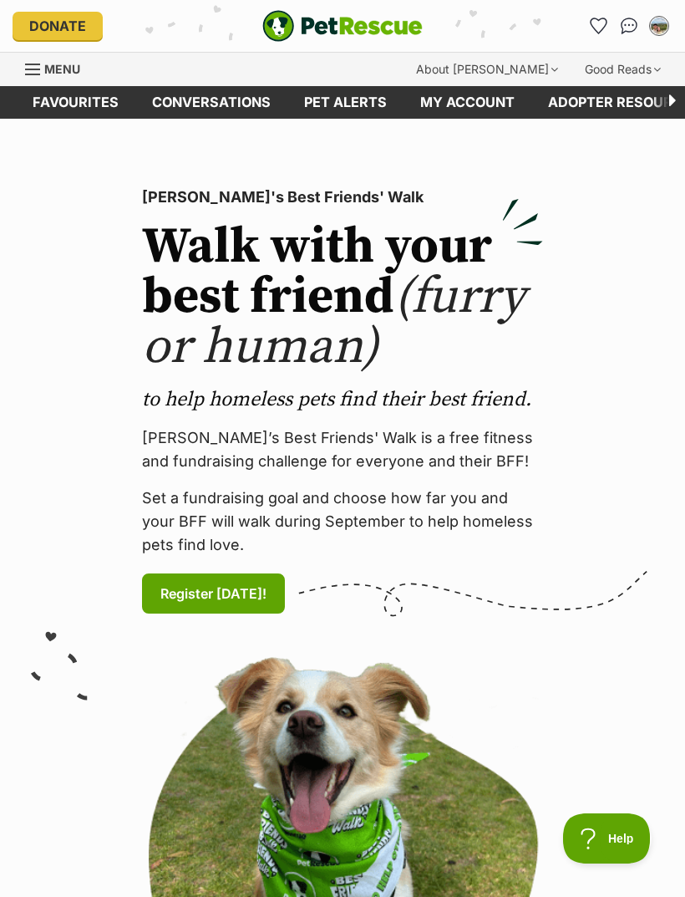
click at [31, 72] on div "Menu" at bounding box center [33, 69] width 17 height 13
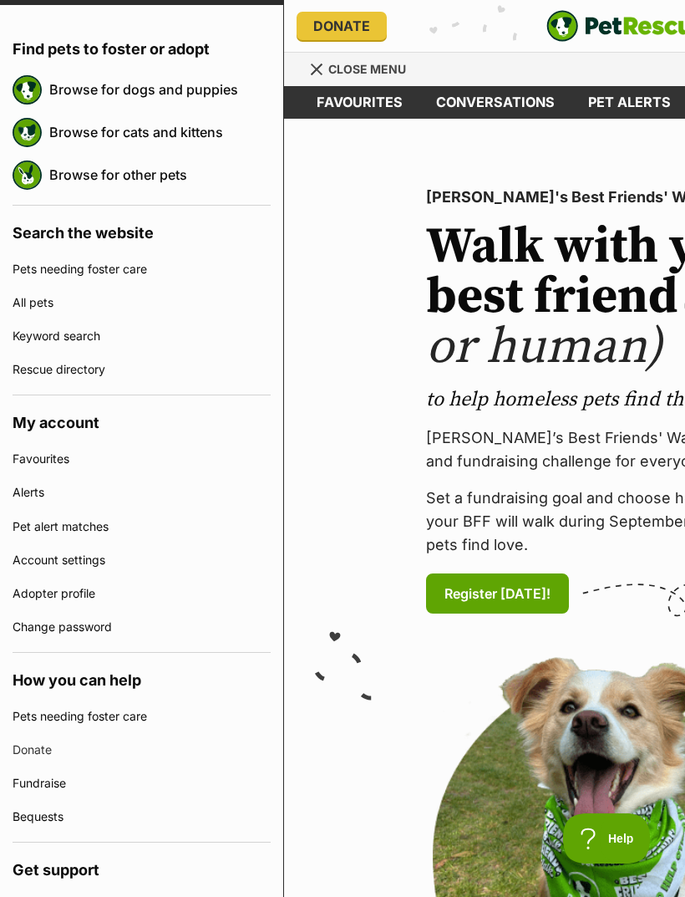
scroll to position [169, 0]
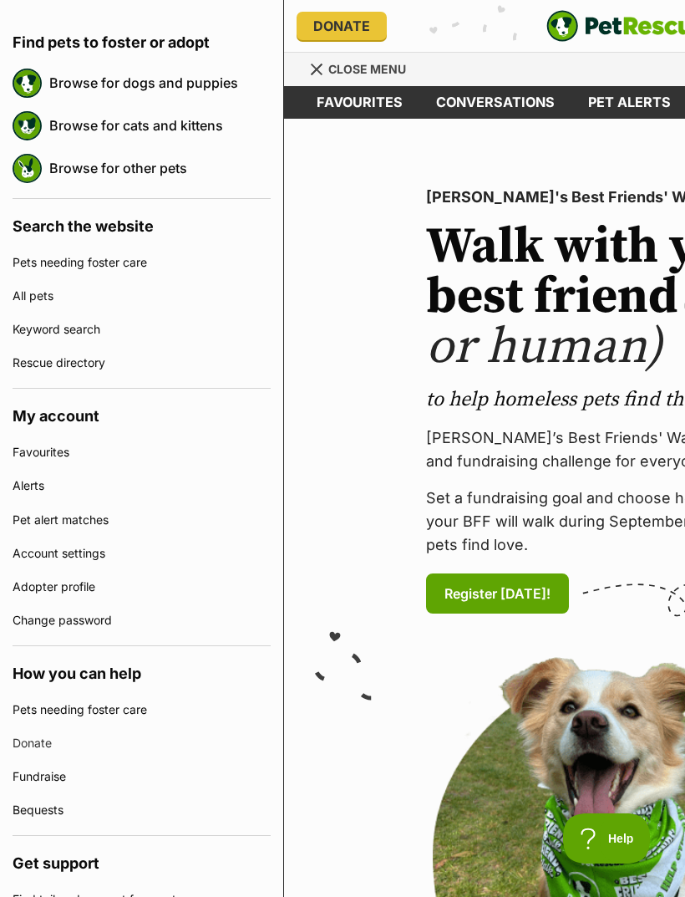
click at [50, 369] on link "Rescue directory" at bounding box center [142, 362] width 258 height 33
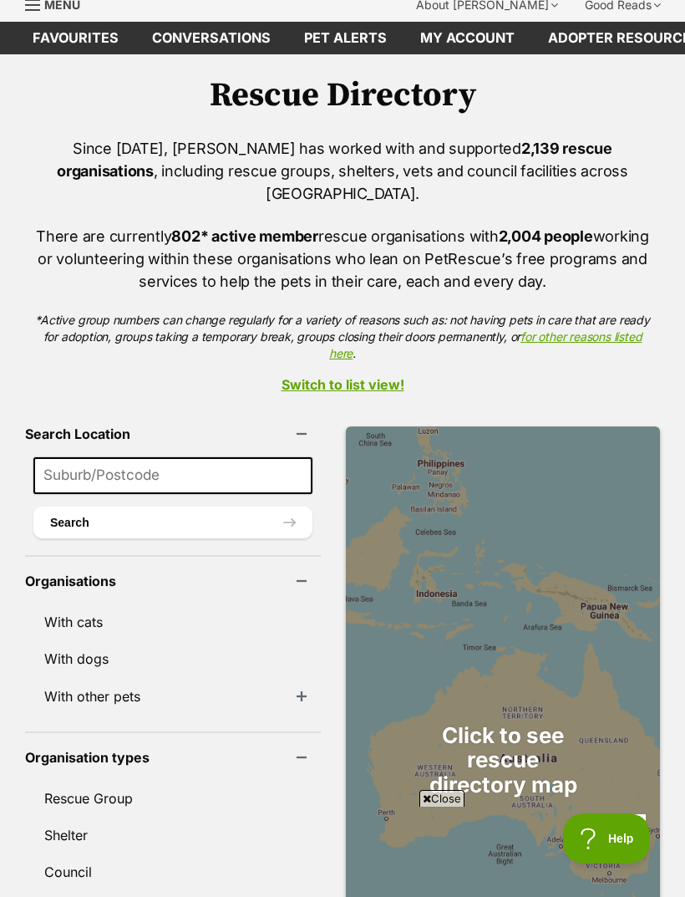
scroll to position [51, 0]
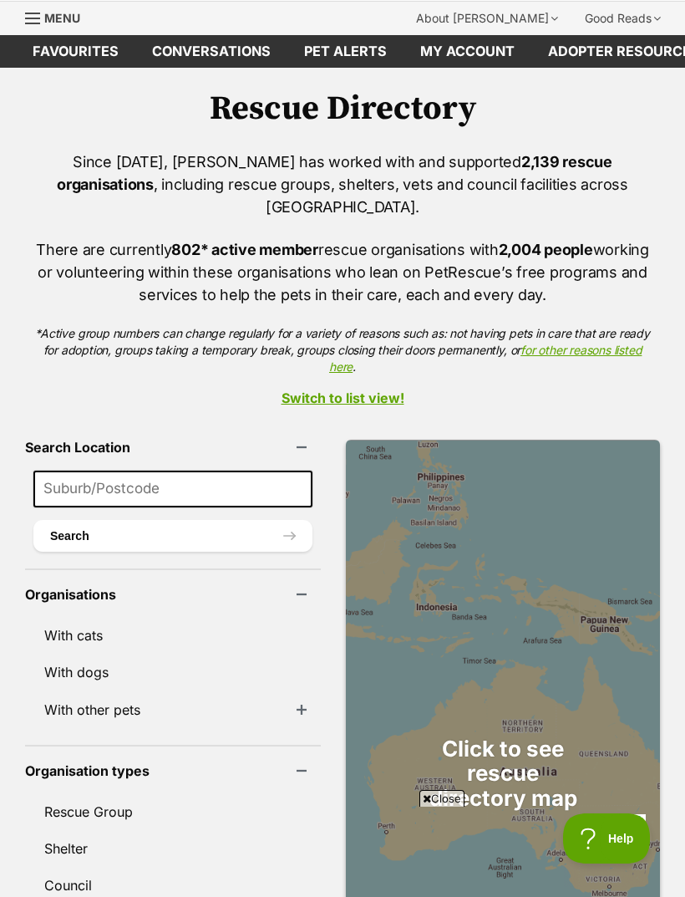
click at [32, 30] on link "Menu" at bounding box center [58, 17] width 67 height 30
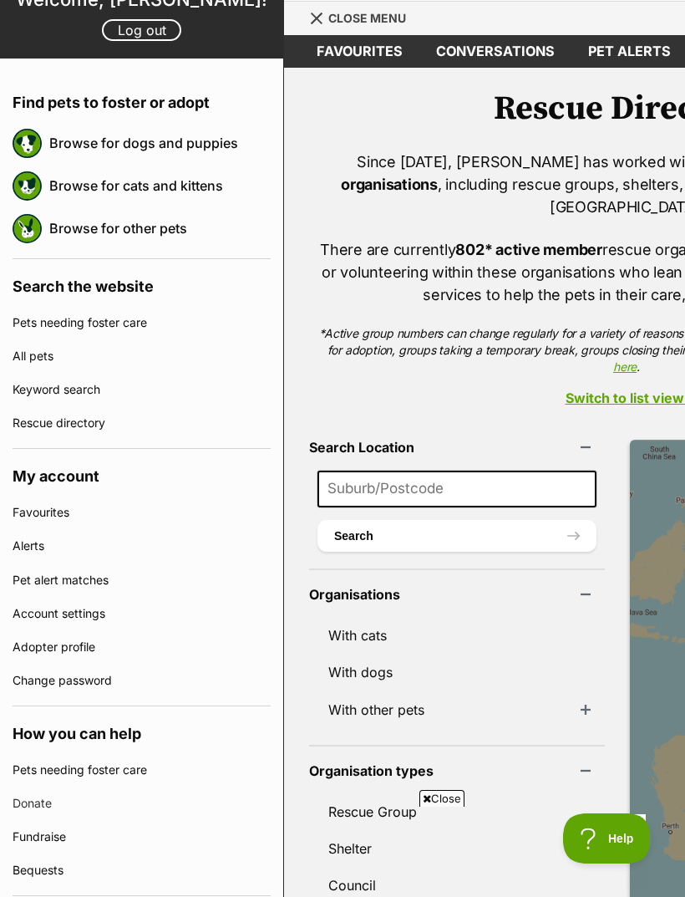
scroll to position [119, 0]
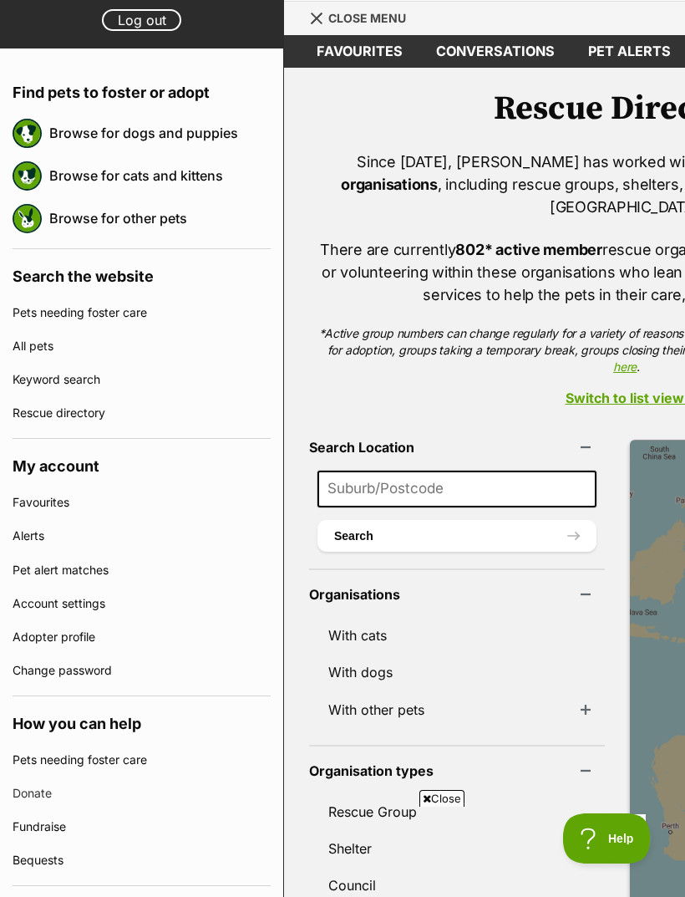
click at [60, 384] on link "Keyword search" at bounding box center [142, 379] width 258 height 33
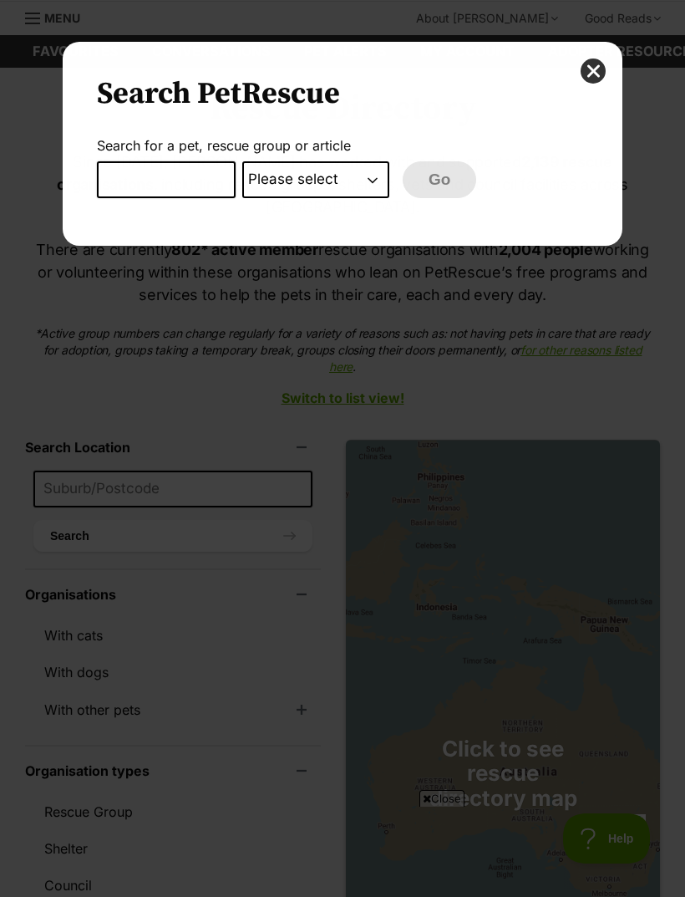
scroll to position [0, 0]
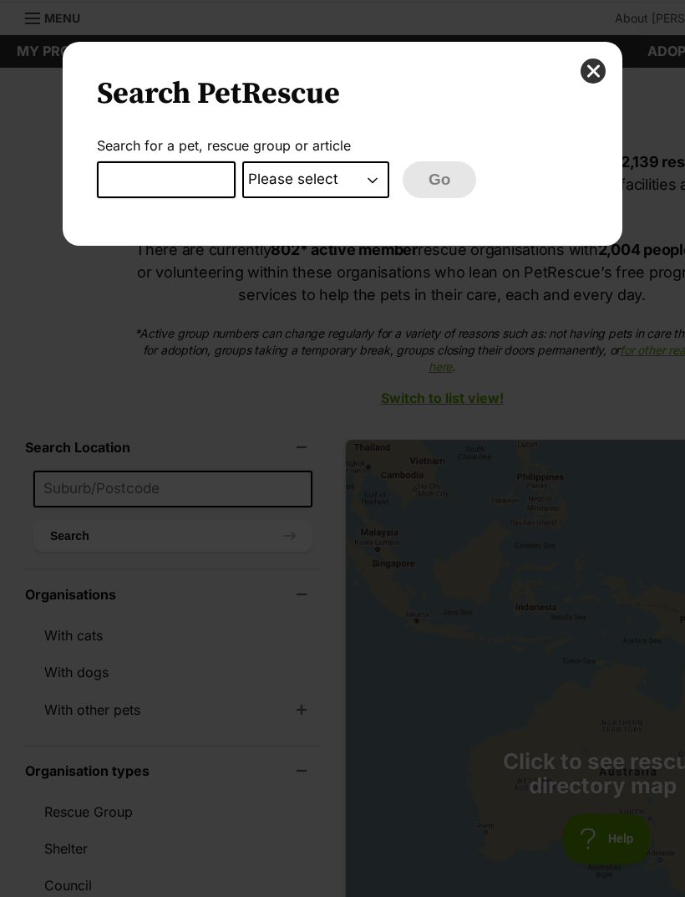
click at [135, 173] on input "Dialog Window - Close (Press escape to close)" at bounding box center [166, 179] width 139 height 37
type input "Brighter future cat rescue"
click at [364, 180] on select "Please select PetRescue ID Pet name Group Article" at bounding box center [315, 179] width 147 height 37
select select "group"
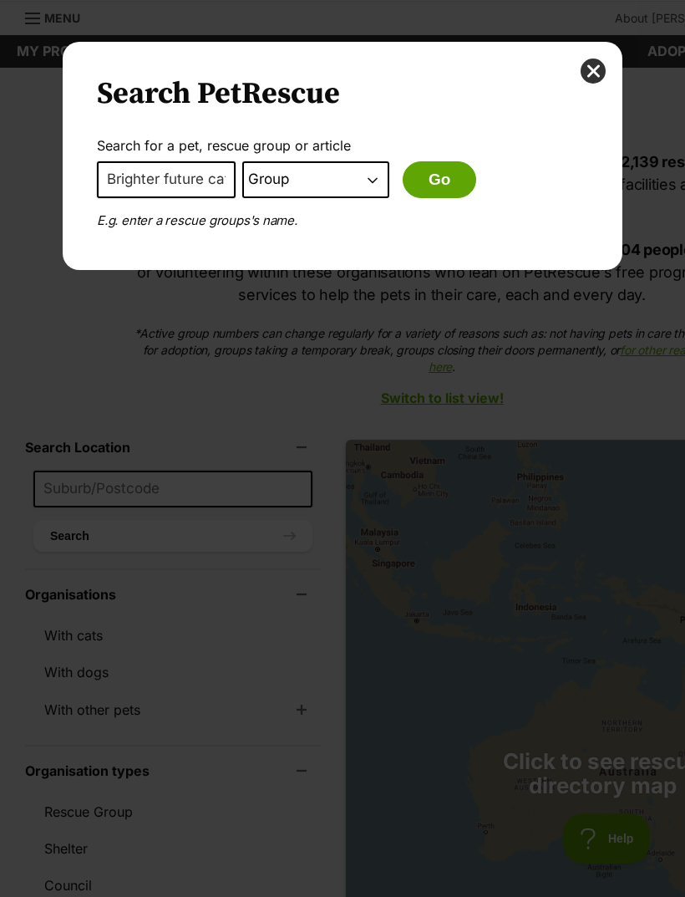
click at [458, 182] on button "Go" at bounding box center [440, 179] width 74 height 37
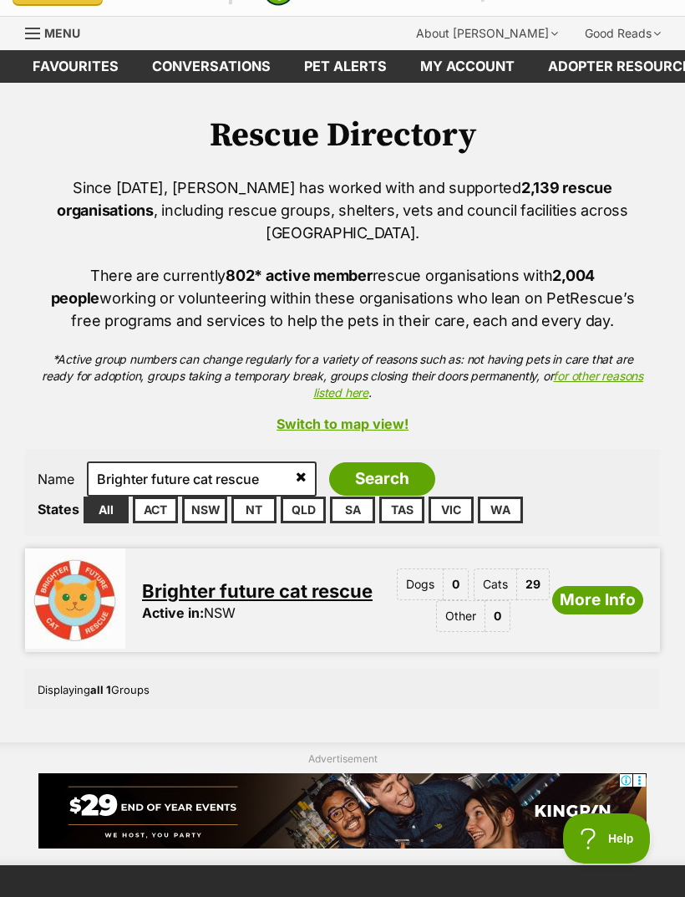
click at [311, 580] on link "Brighter future cat rescue" at bounding box center [257, 591] width 231 height 22
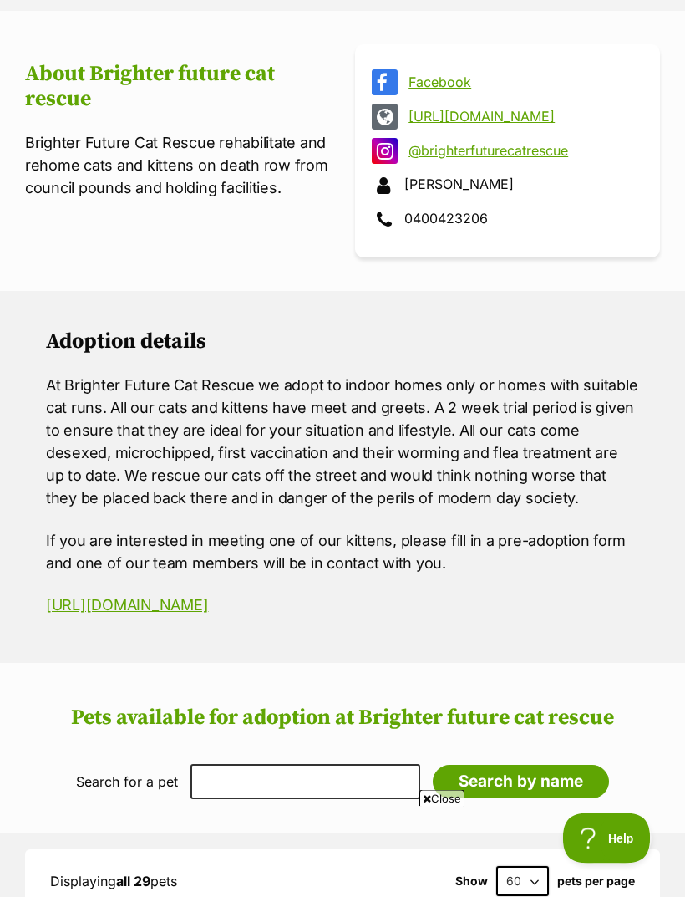
scroll to position [618, 0]
click at [208, 610] on link "[URL][DOMAIN_NAME]" at bounding box center [127, 605] width 162 height 18
